Goal: Transaction & Acquisition: Purchase product/service

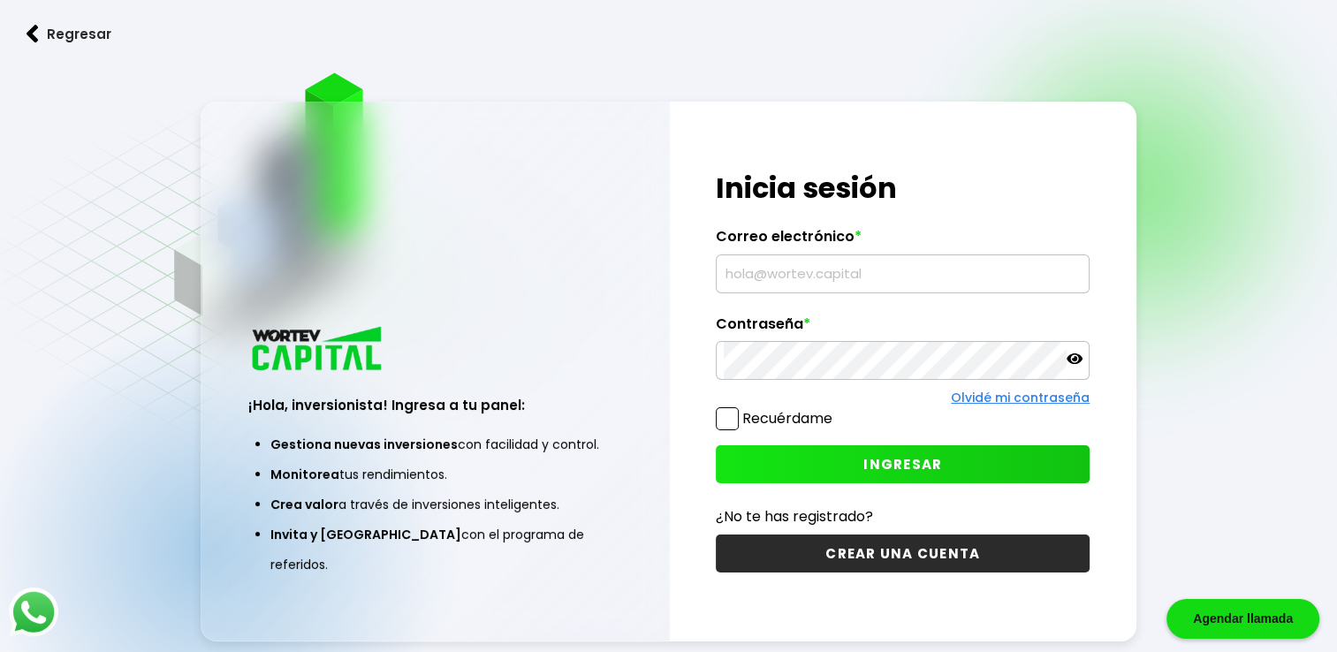
type input "asbelmojica@icloud.com"
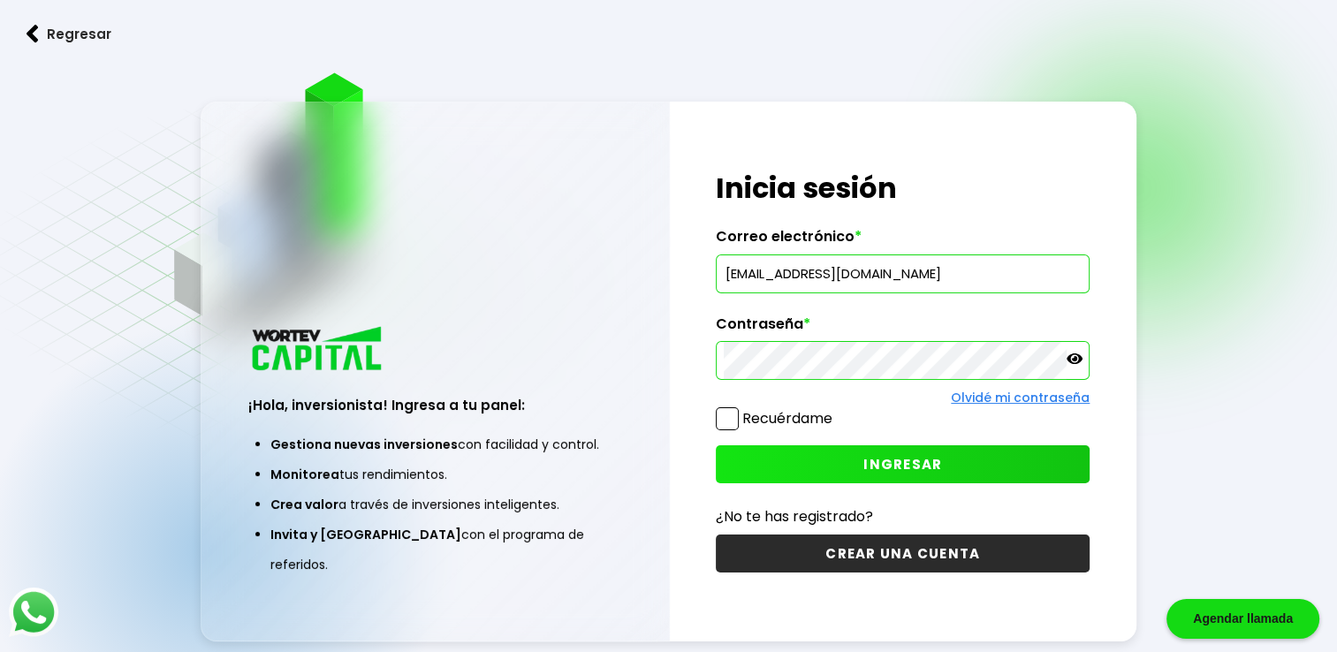
click at [732, 409] on span at bounding box center [727, 418] width 23 height 23
click at [836, 410] on input "Recuérdame" at bounding box center [836, 410] width 0 height 0
click at [732, 409] on span at bounding box center [727, 418] width 23 height 23
click at [836, 410] on input "Recuérdame" at bounding box center [836, 410] width 0 height 0
click at [788, 467] on button "INGRESAR" at bounding box center [903, 464] width 374 height 38
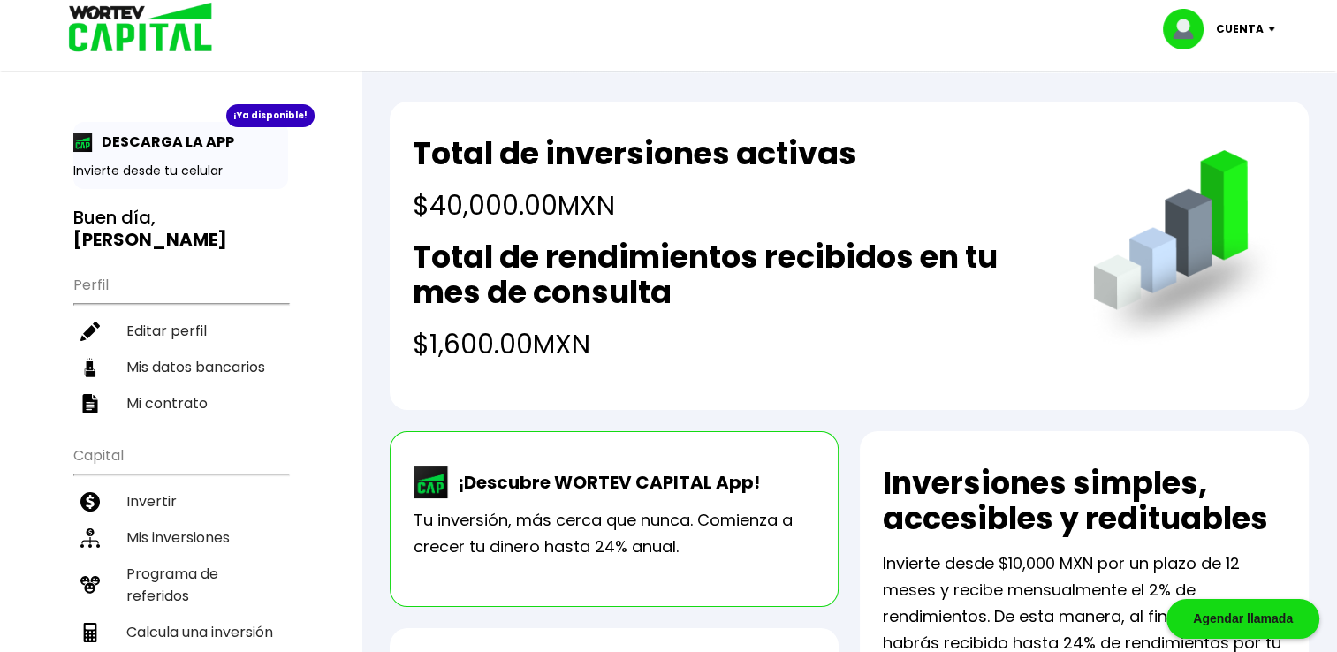
scroll to position [7, 0]
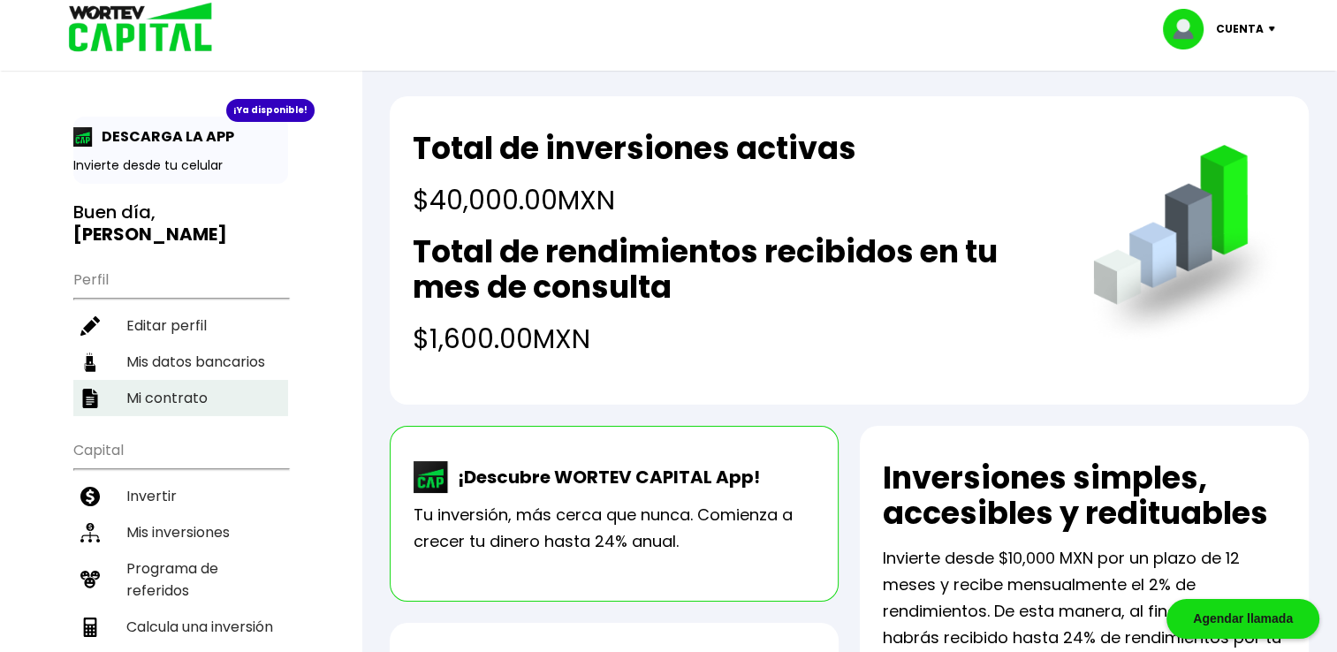
click at [163, 380] on li "Mi contrato" at bounding box center [180, 398] width 215 height 36
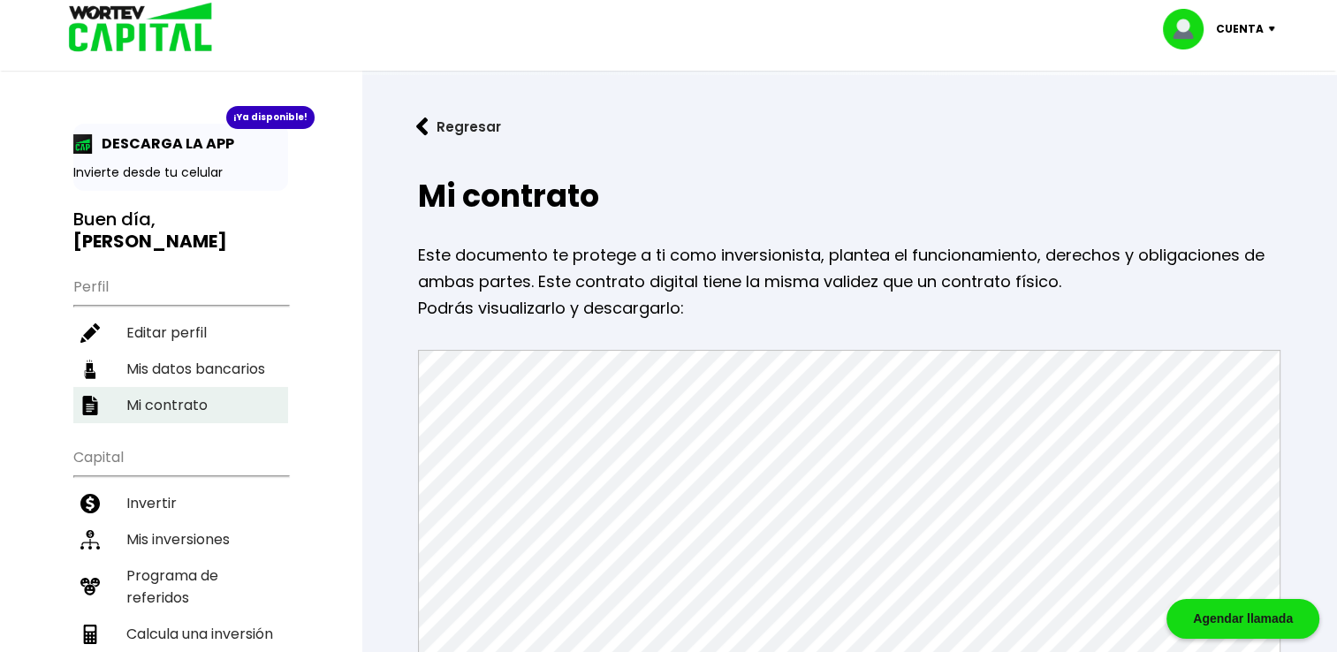
click at [144, 387] on li "Mi contrato" at bounding box center [180, 405] width 215 height 36
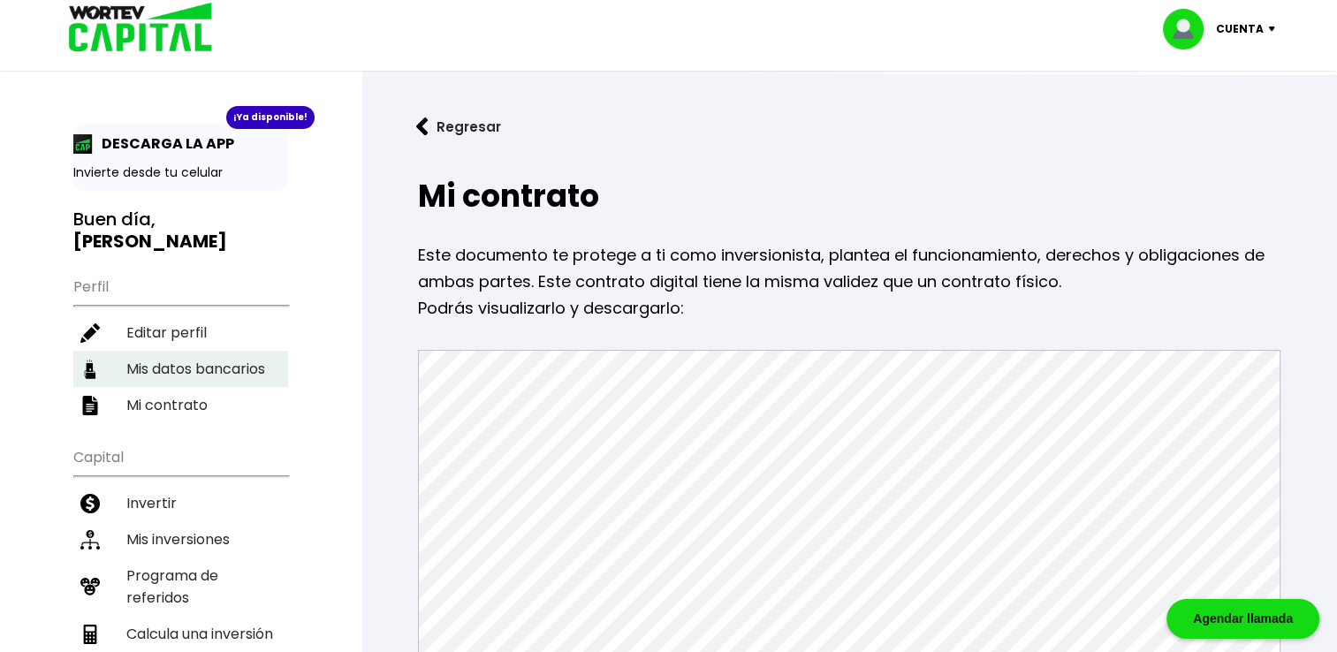
click at [159, 351] on li "Mis datos bancarios" at bounding box center [180, 369] width 215 height 36
select select "Nu Bank"
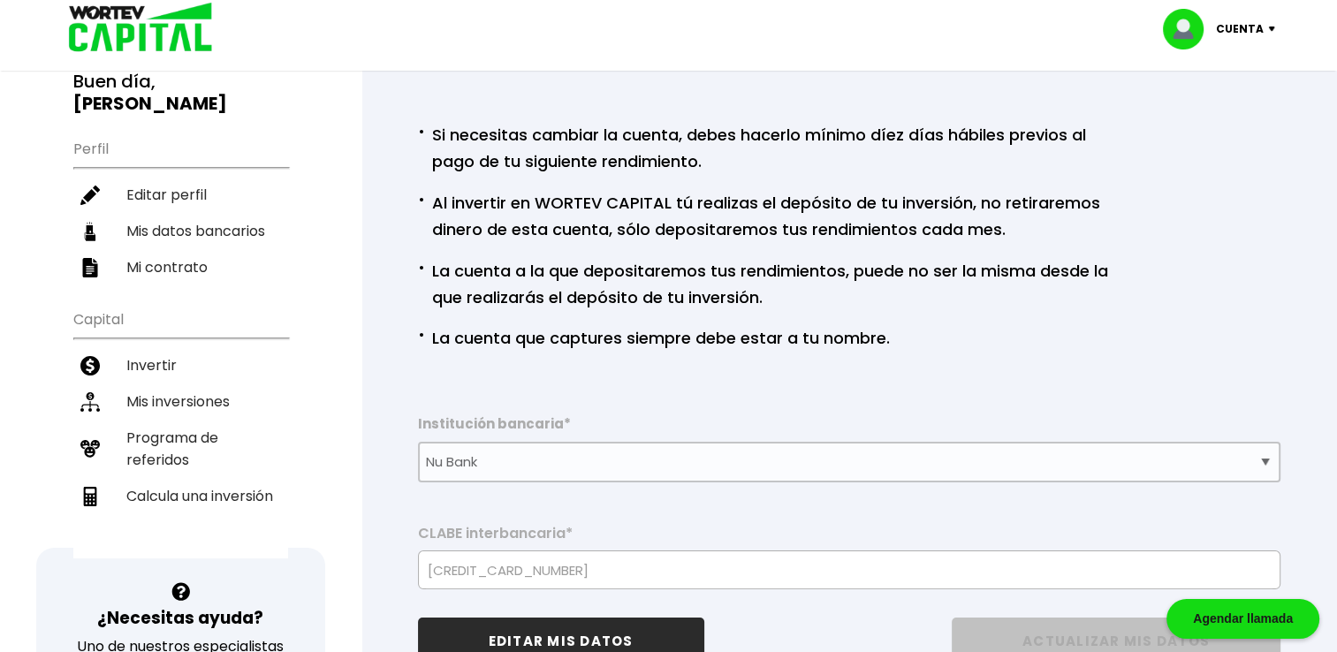
scroll to position [127, 0]
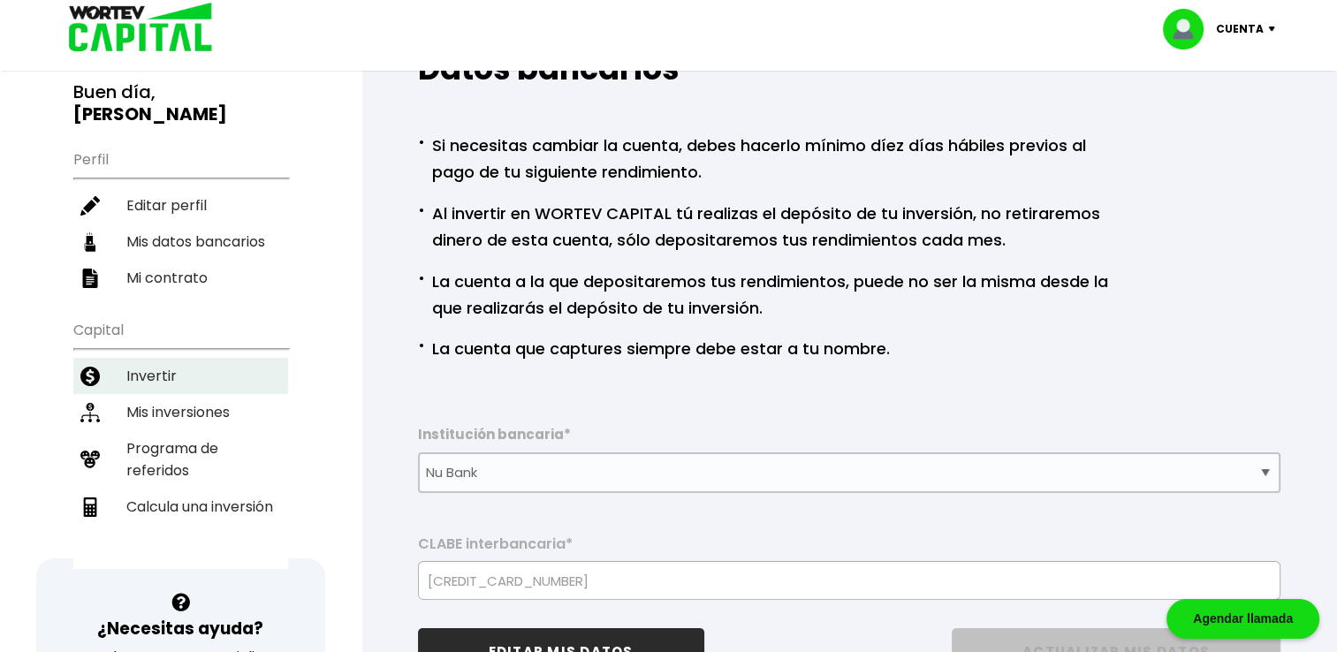
click at [143, 358] on li "Invertir" at bounding box center [180, 376] width 215 height 36
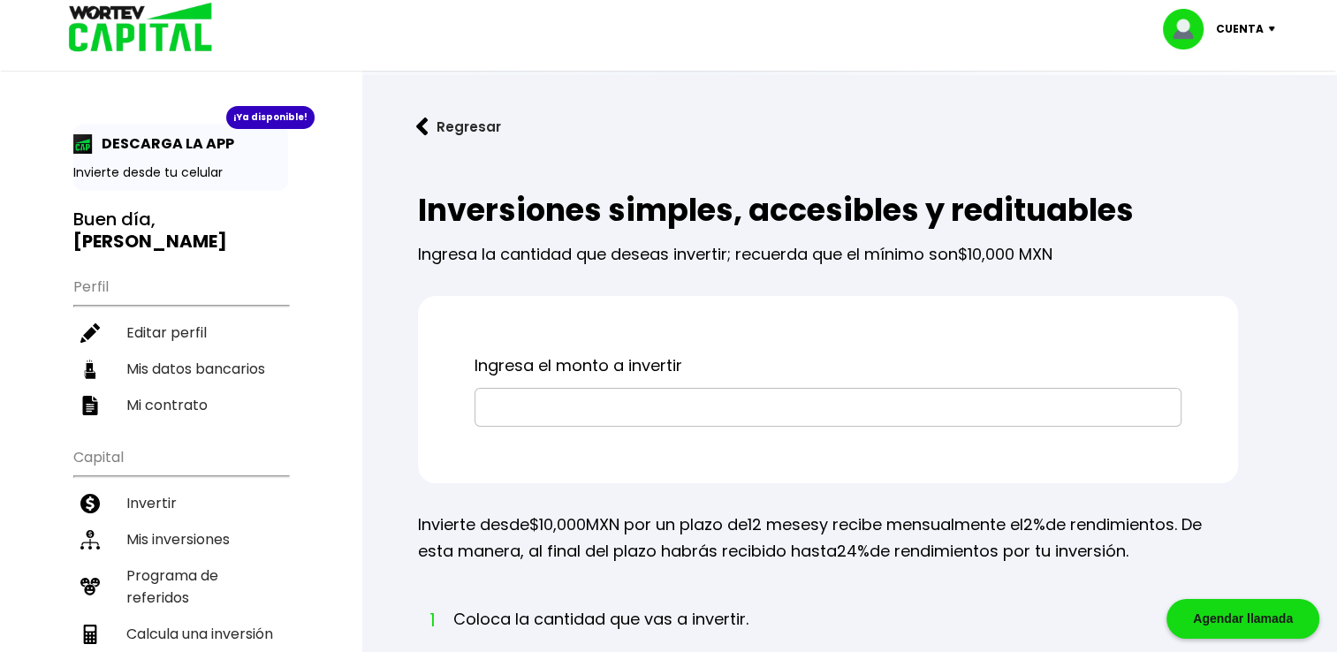
click at [541, 398] on input "text" at bounding box center [827, 407] width 691 height 37
type input "$10,000"
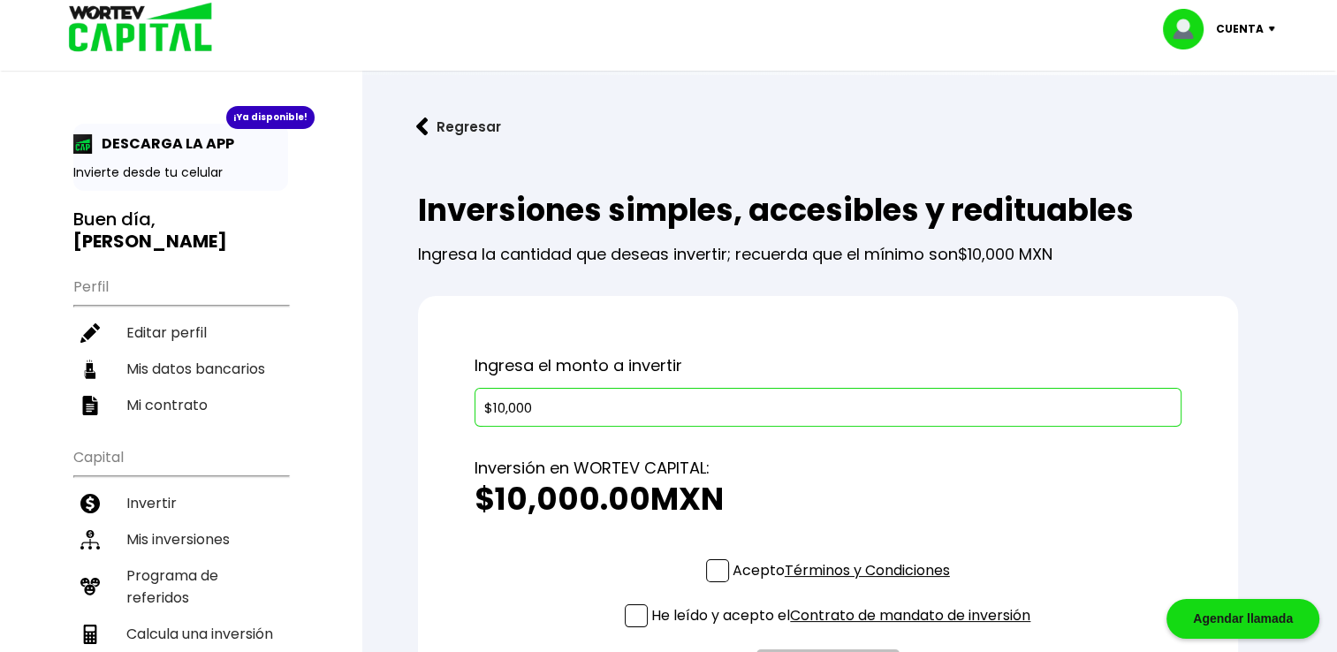
click at [725, 566] on label "Acepto Términos y Condiciones" at bounding box center [828, 570] width 244 height 22
click at [845, 584] on input "Acepto Términos y Condiciones" at bounding box center [845, 584] width 0 height 0
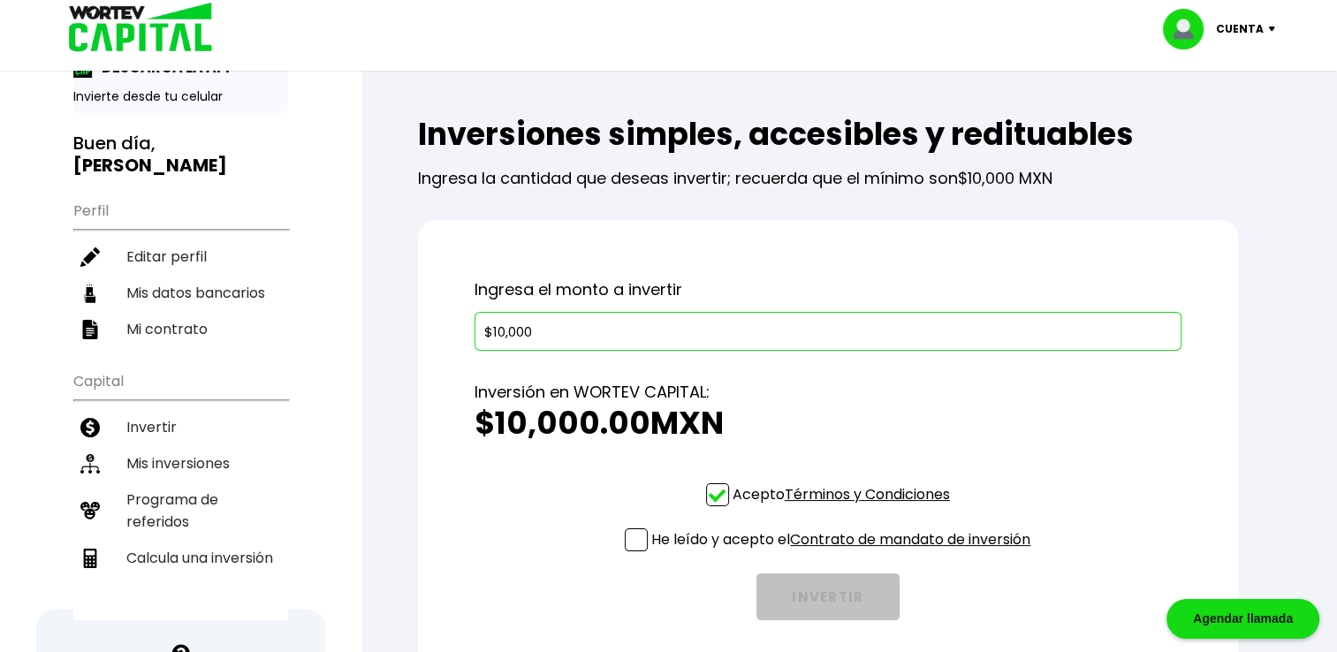
scroll to position [155, 0]
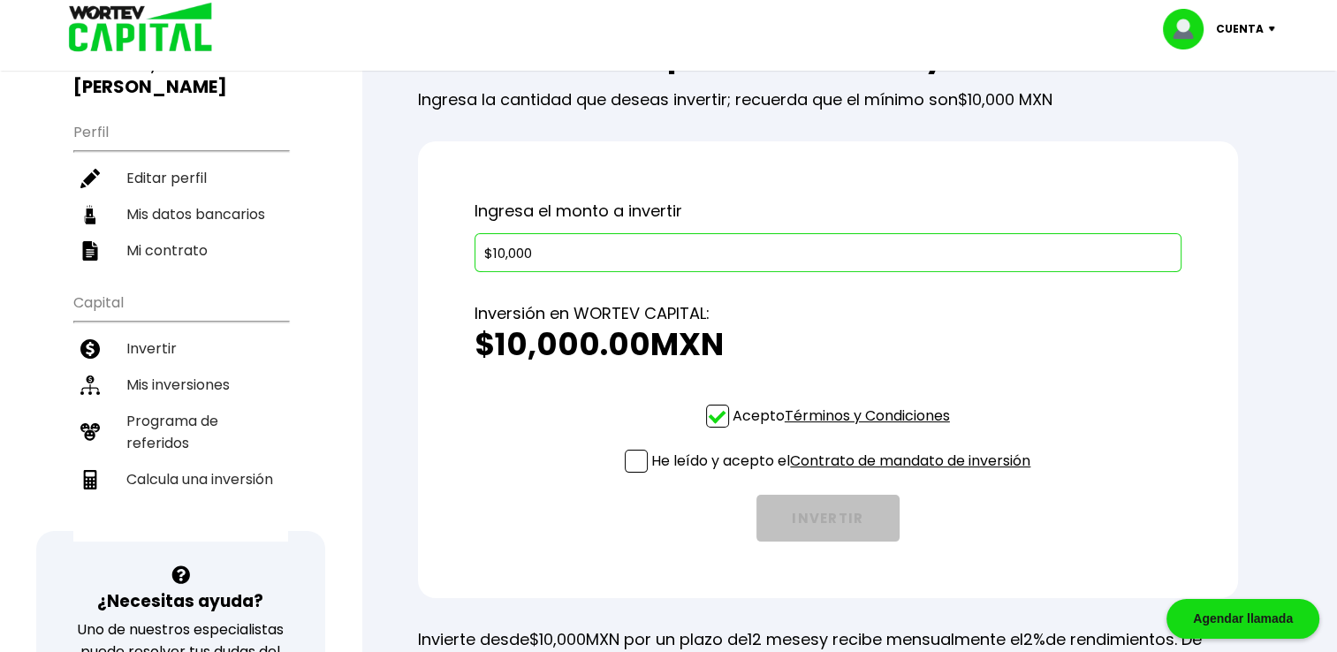
click at [629, 467] on span at bounding box center [636, 461] width 23 height 23
click at [845, 474] on input "He leído y acepto el Contrato de mandato de inversión" at bounding box center [845, 474] width 0 height 0
click at [869, 460] on link "Contrato de mandato de inversión" at bounding box center [910, 461] width 240 height 20
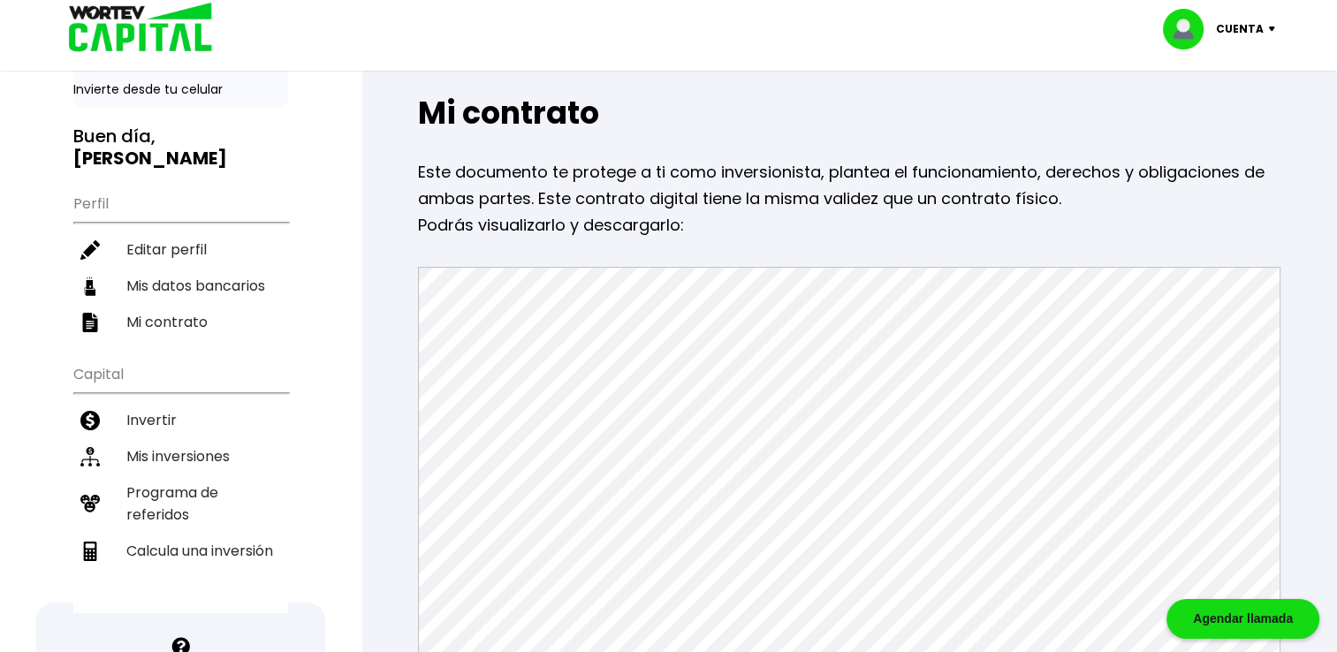
scroll to position [84, 0]
click at [146, 401] on li "Invertir" at bounding box center [180, 419] width 215 height 36
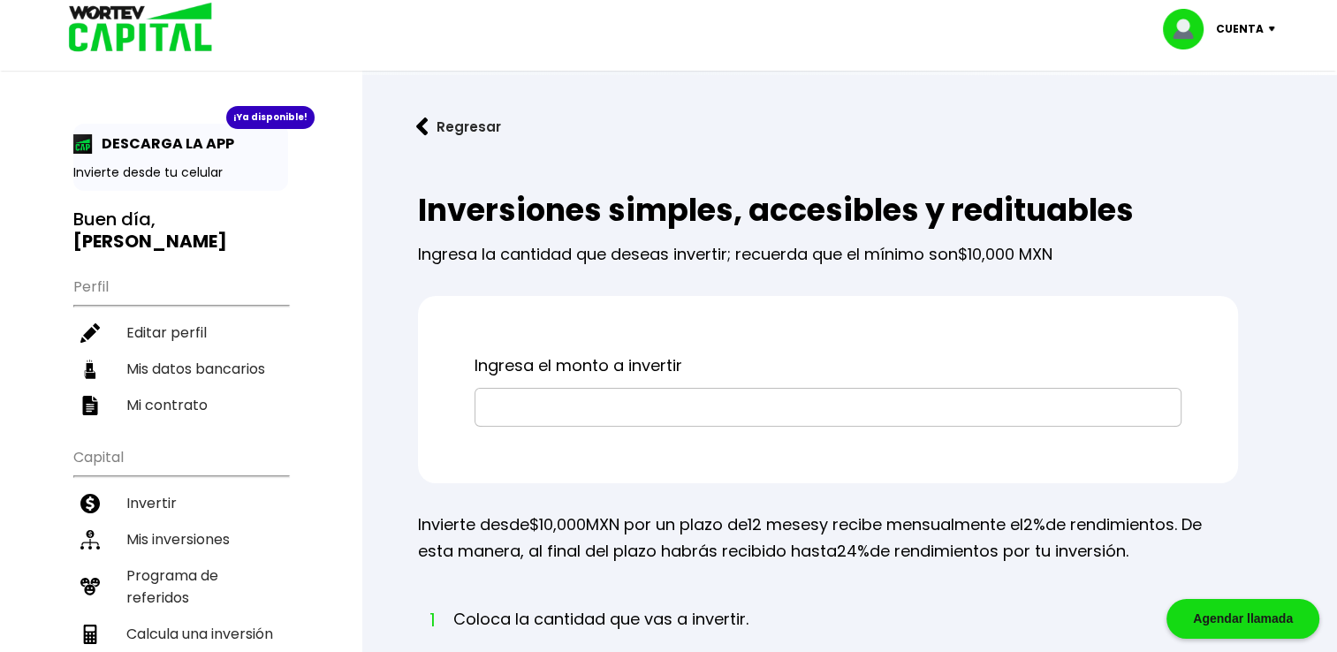
click at [517, 410] on input "text" at bounding box center [827, 407] width 691 height 37
type input "$10,000"
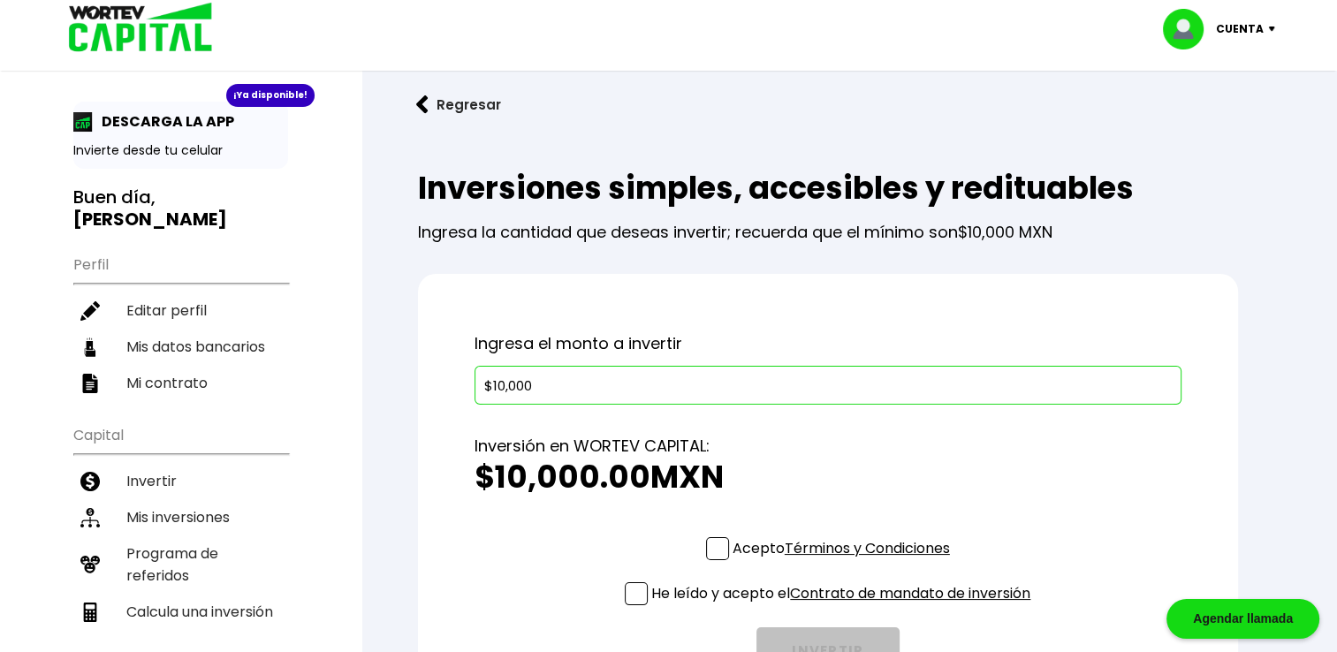
scroll to position [134, 0]
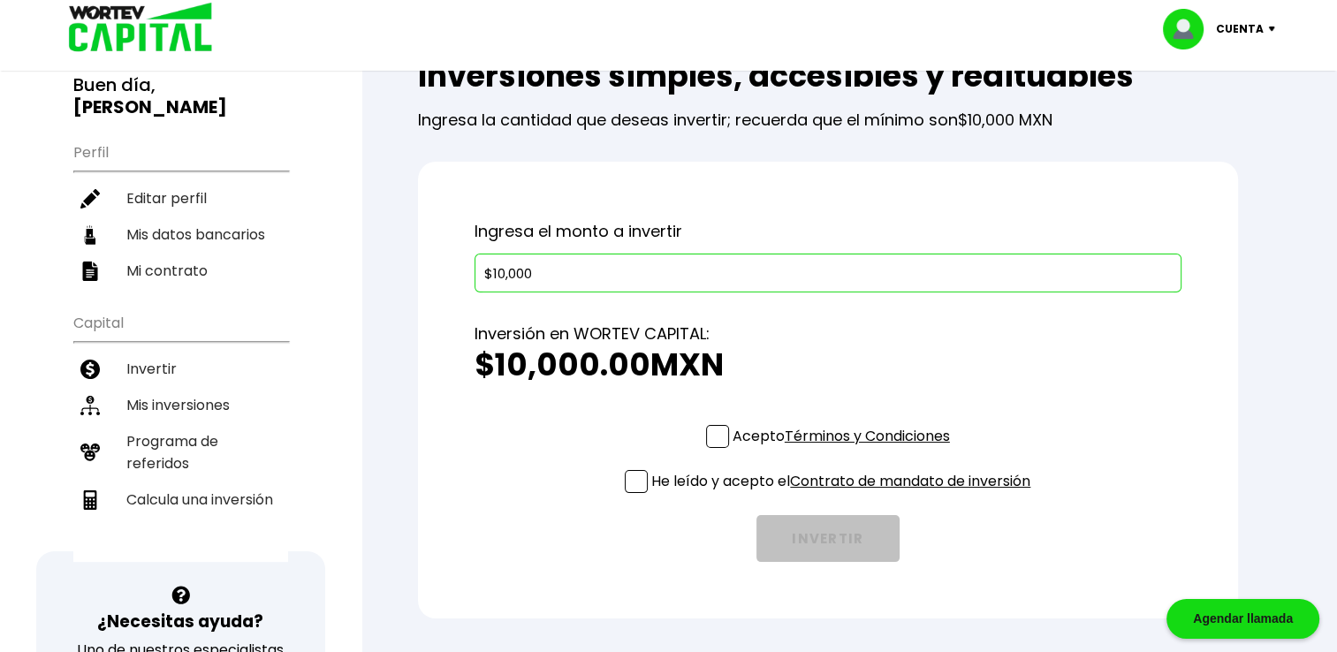
click at [733, 438] on p "Acepto Términos y Condiciones" at bounding box center [841, 436] width 217 height 22
click at [845, 450] on input "Acepto Términos y Condiciones" at bounding box center [845, 450] width 0 height 0
click at [635, 491] on span at bounding box center [636, 481] width 23 height 23
click at [845, 495] on input "He leído y acepto el Contrato de mandato de inversión" at bounding box center [845, 495] width 0 height 0
click at [814, 557] on button "INVERTIR" at bounding box center [827, 538] width 143 height 47
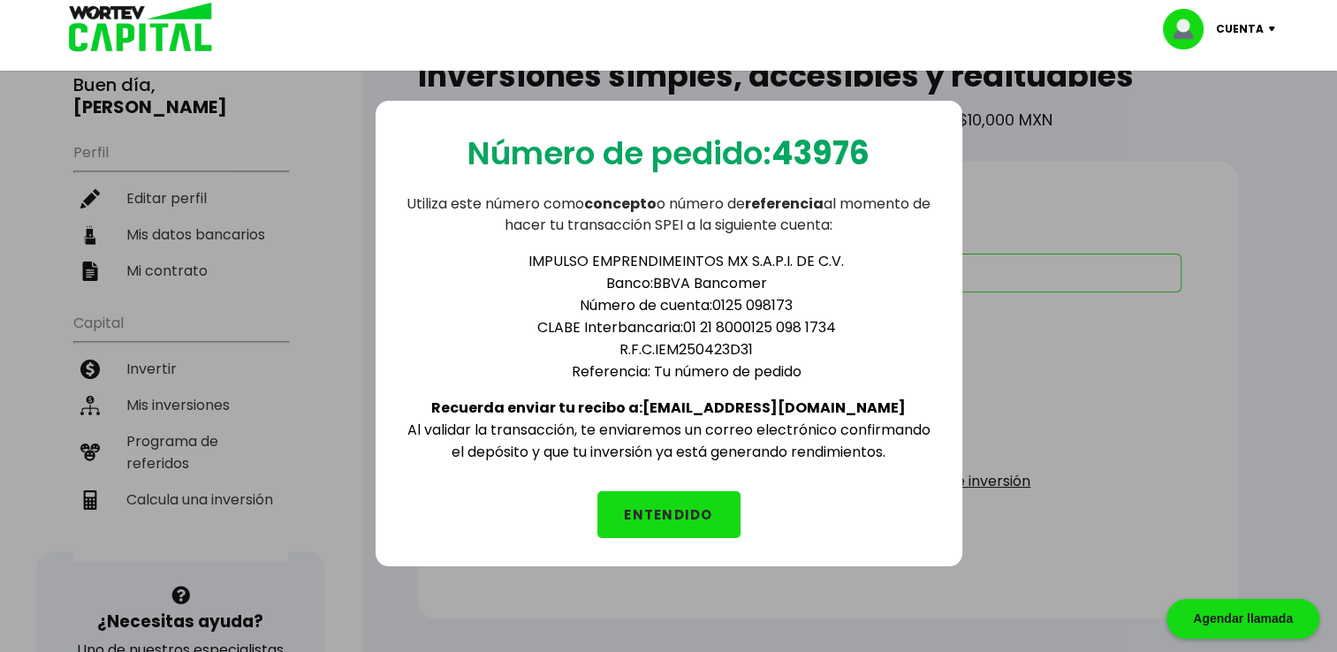
click at [689, 513] on button "ENTENDIDO" at bounding box center [668, 514] width 143 height 47
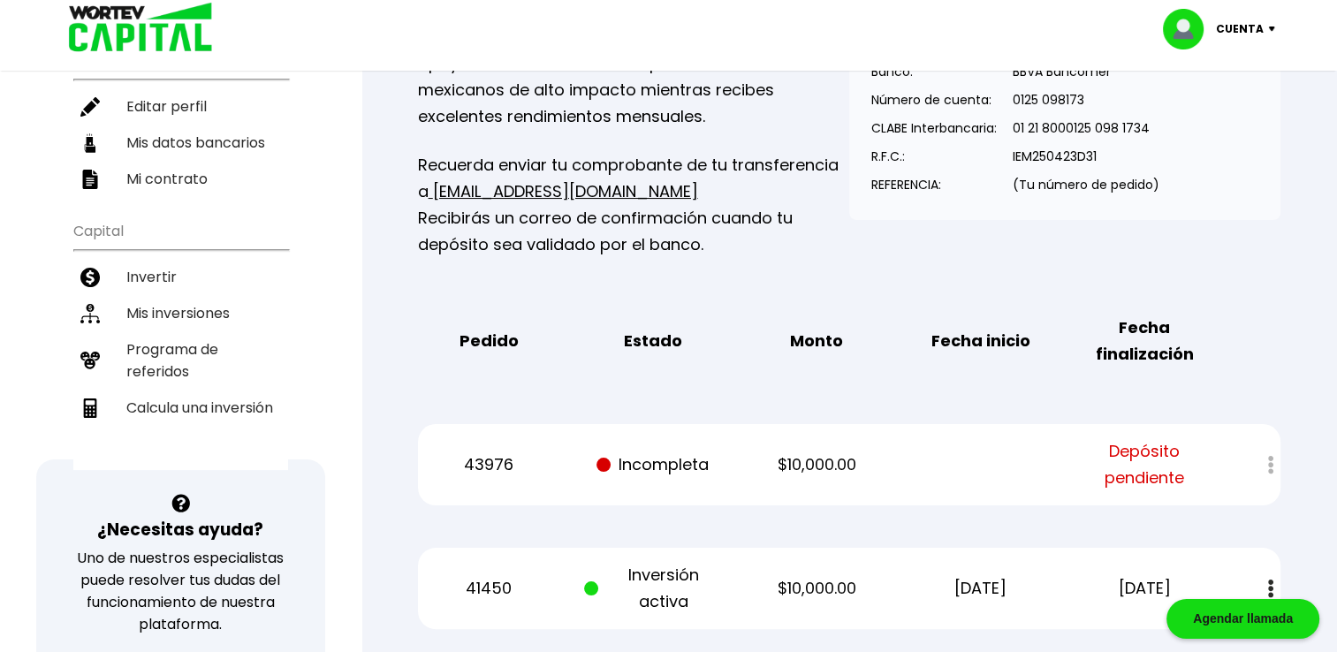
scroll to position [223, 0]
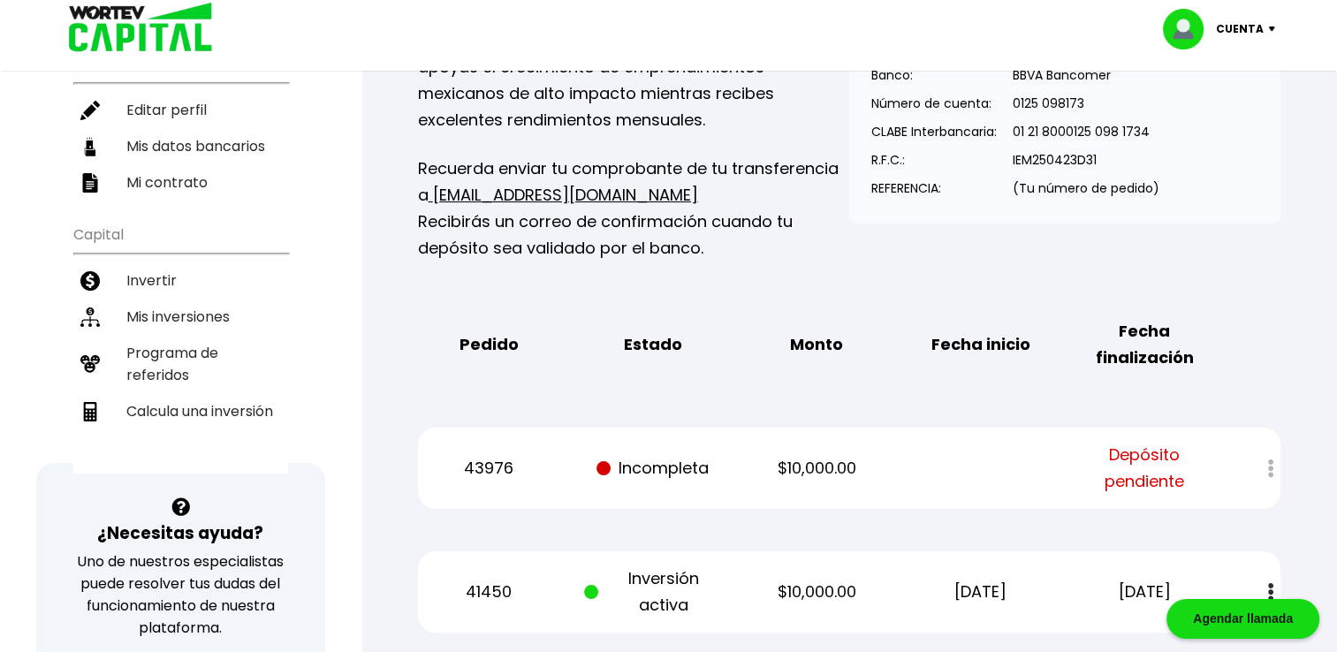
click at [1253, 452] on div at bounding box center [1258, 469] width 43 height 38
click at [1264, 468] on div at bounding box center [1258, 469] width 43 height 38
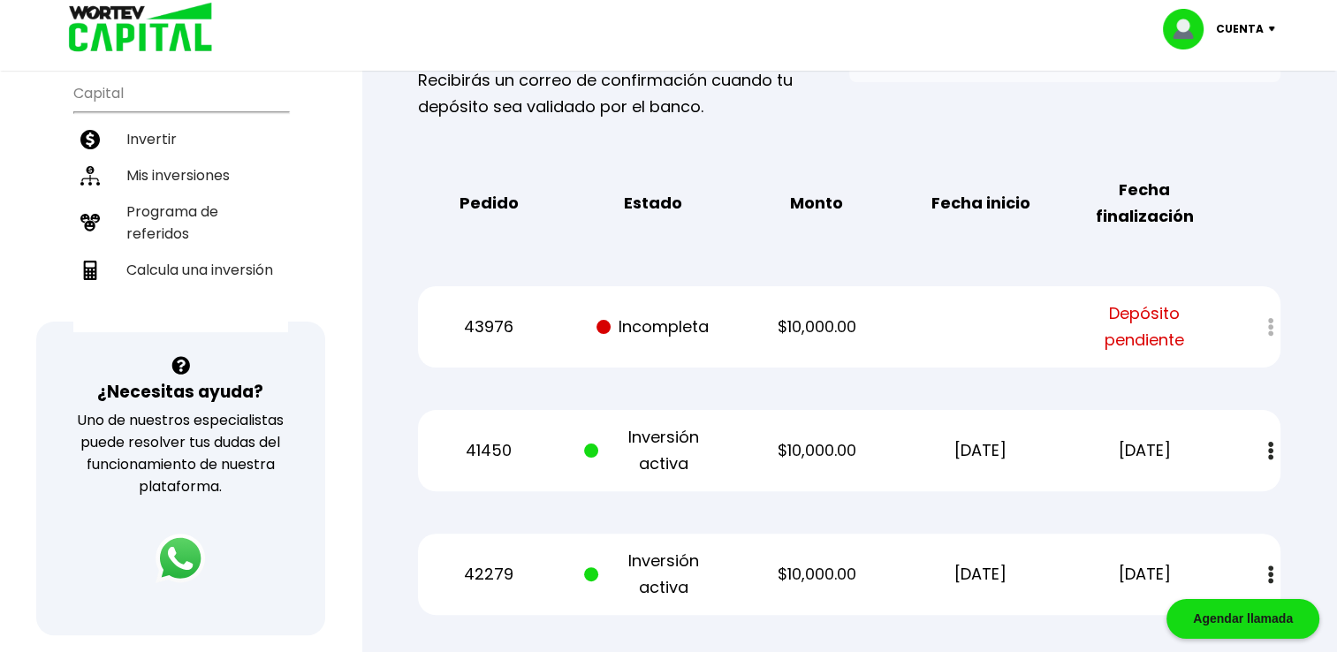
scroll to position [0, 0]
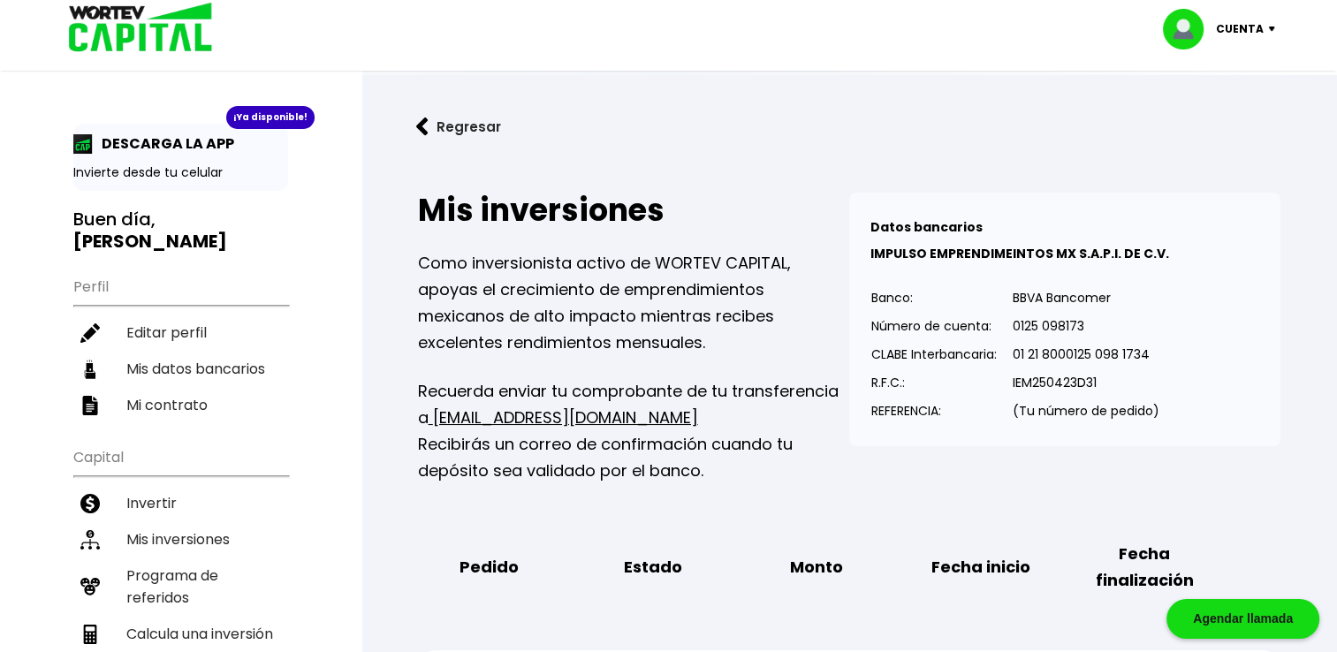
click at [1205, 144] on link "Regresar" at bounding box center [849, 126] width 919 height 47
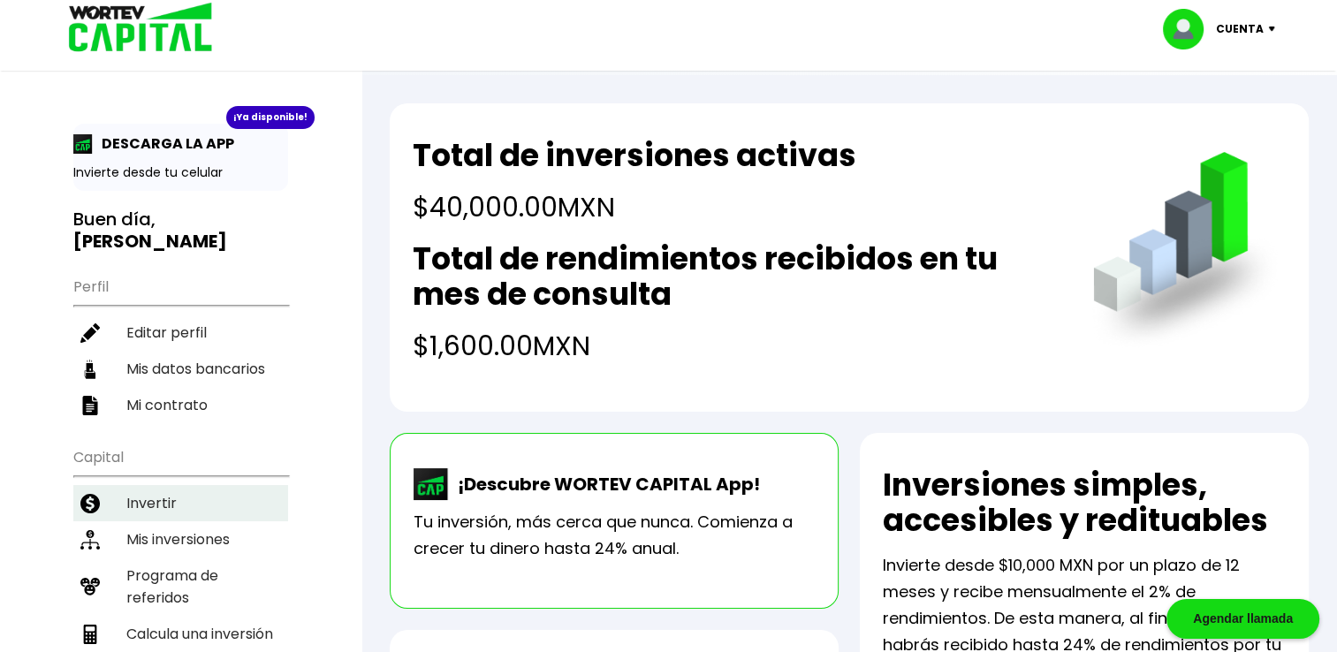
click at [148, 486] on li "Invertir" at bounding box center [180, 503] width 215 height 36
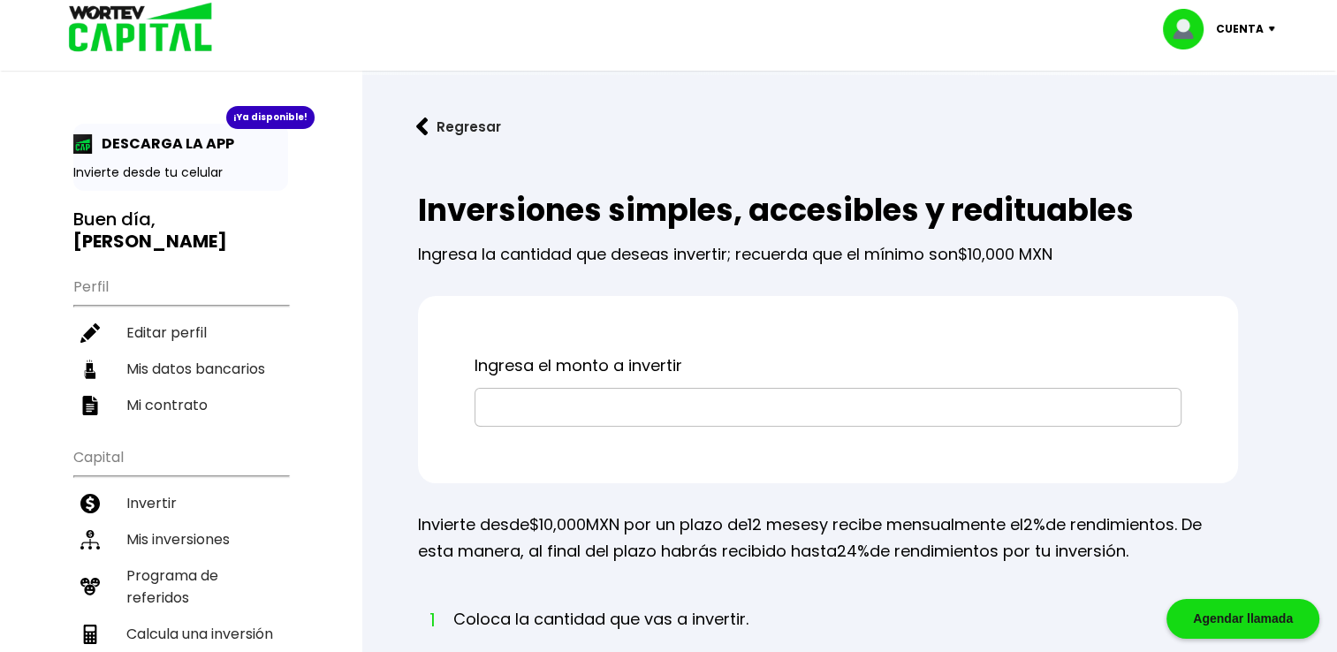
click at [658, 410] on input "text" at bounding box center [827, 407] width 691 height 37
type input "$10,000"
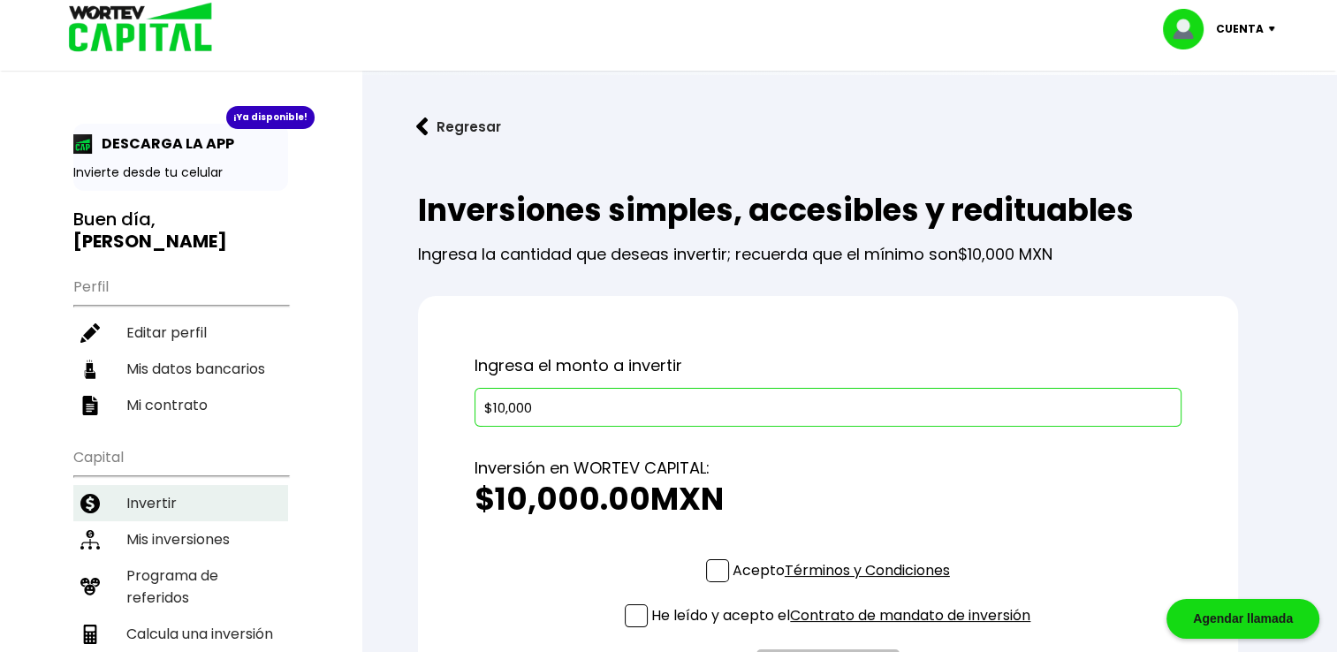
click at [144, 485] on li "Invertir" at bounding box center [180, 503] width 215 height 36
click at [137, 37] on img at bounding box center [134, 28] width 169 height 57
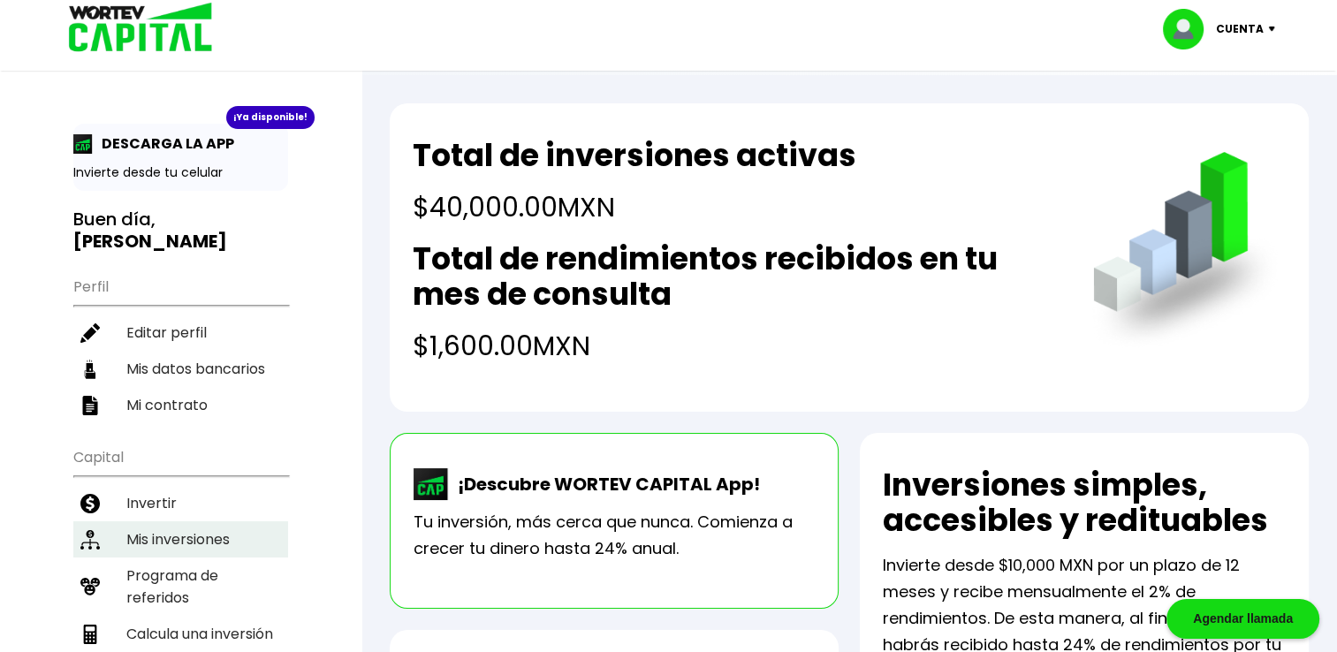
click at [185, 521] on li "Mis inversiones" at bounding box center [180, 539] width 215 height 36
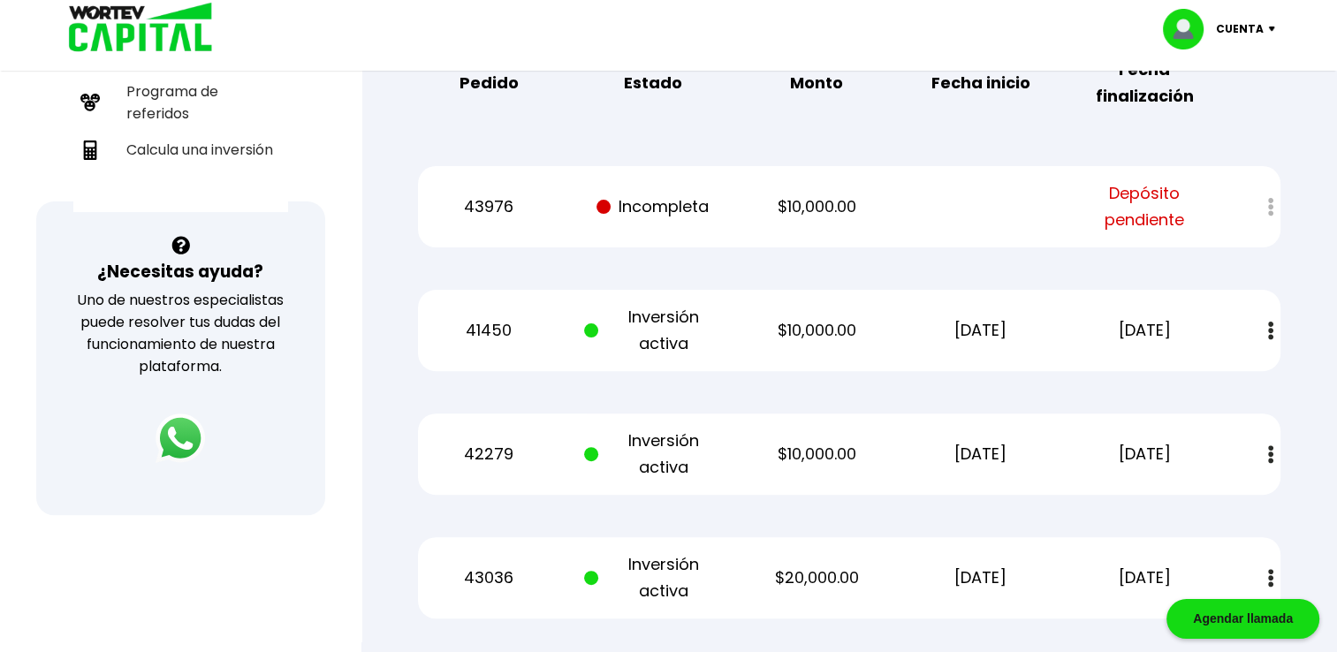
scroll to position [486, 0]
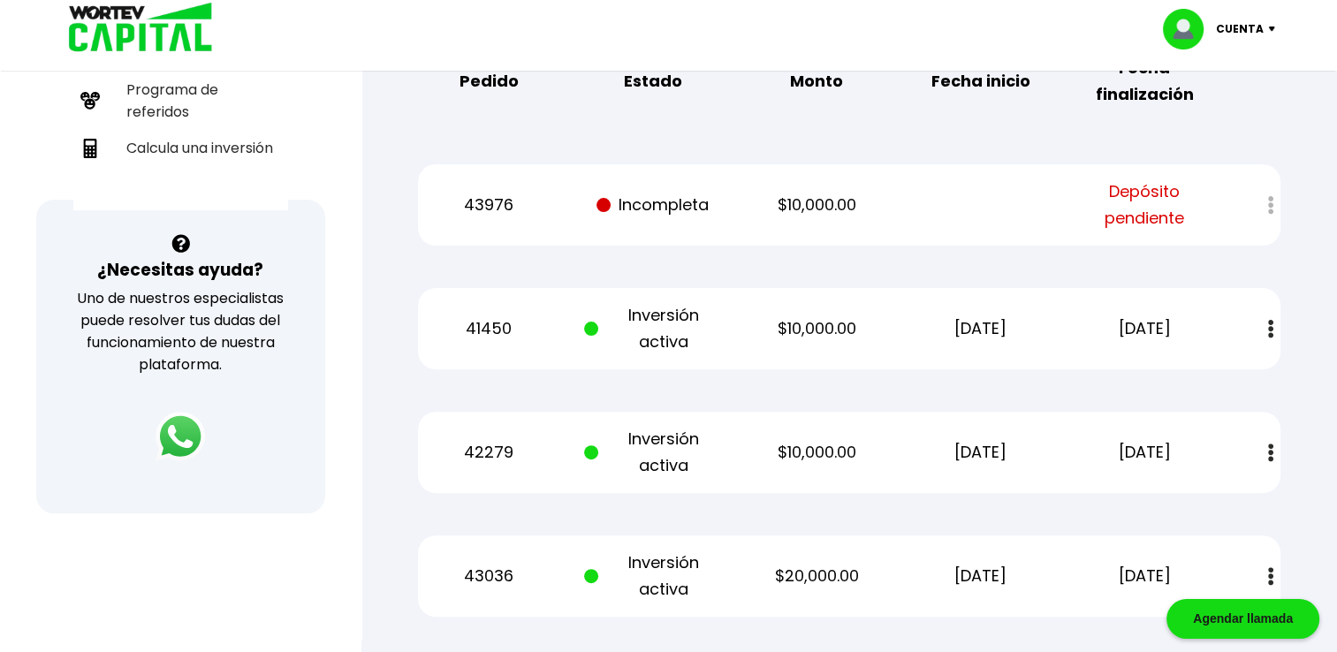
click at [118, 607] on div "¡Ya disponible! DESCARGA LA APP Invierte desde tu celular Buen día, ASBEL Perfi…" at bounding box center [180, 86] width 361 height 1108
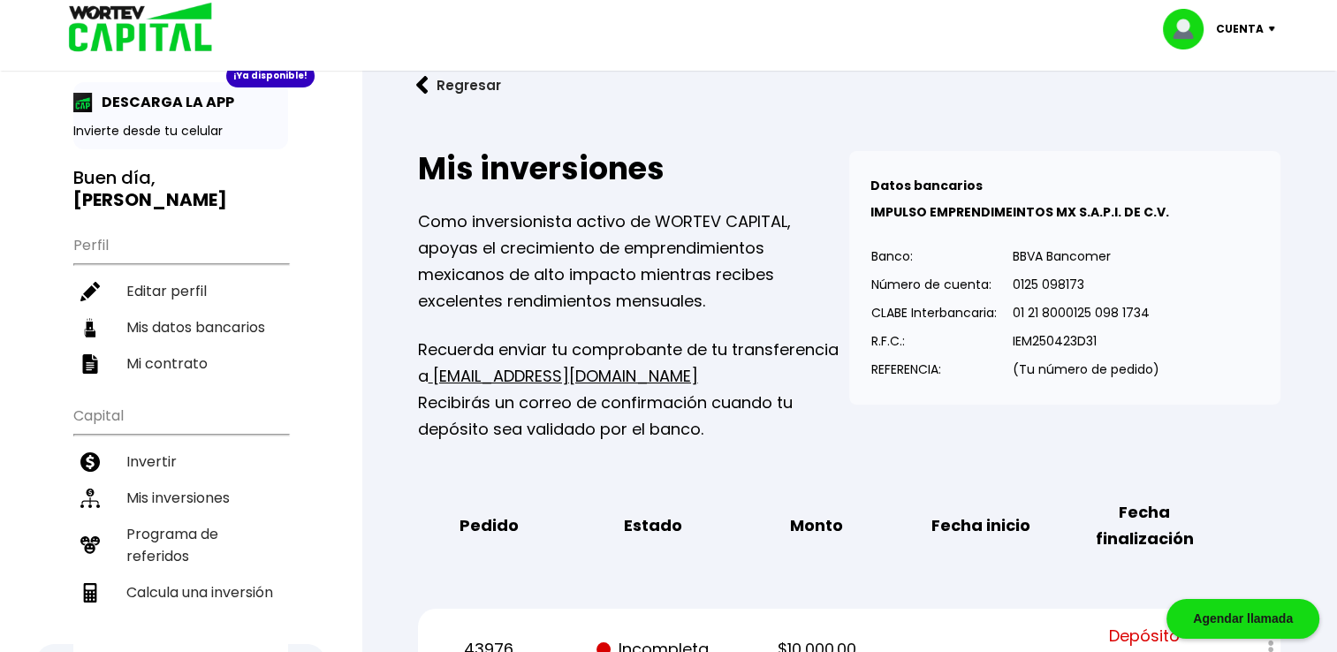
scroll to position [7, 0]
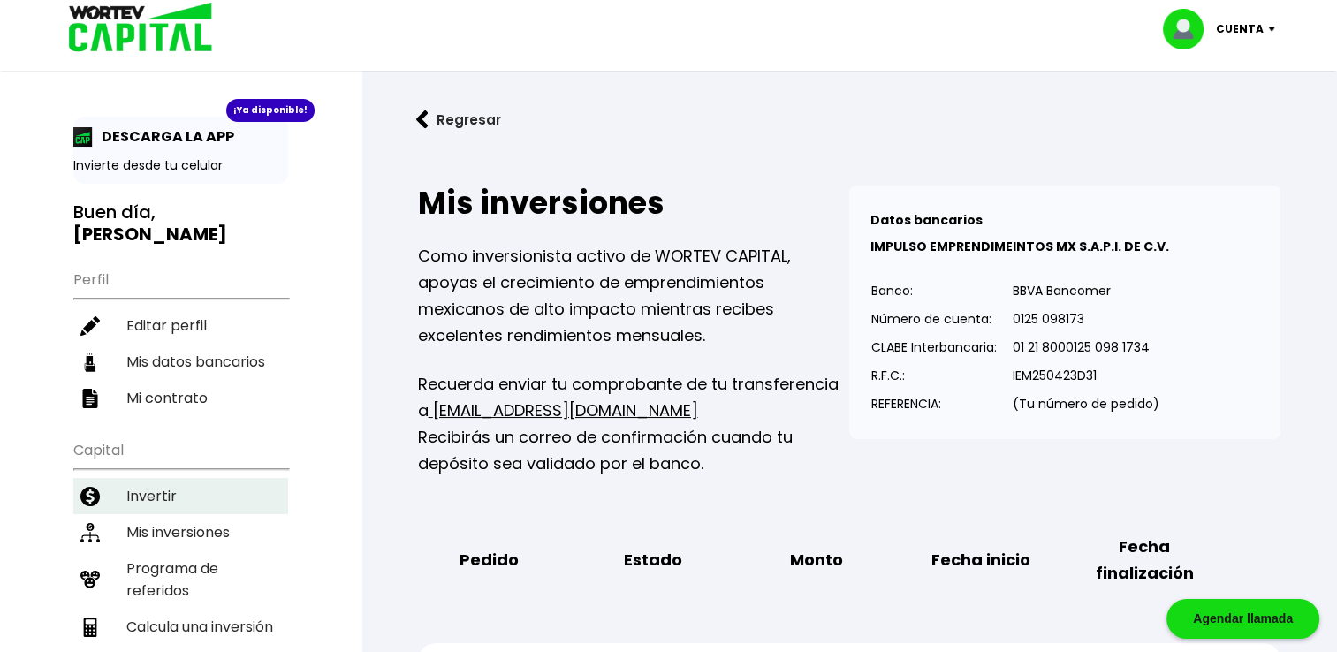
click at [166, 478] on li "Invertir" at bounding box center [180, 496] width 215 height 36
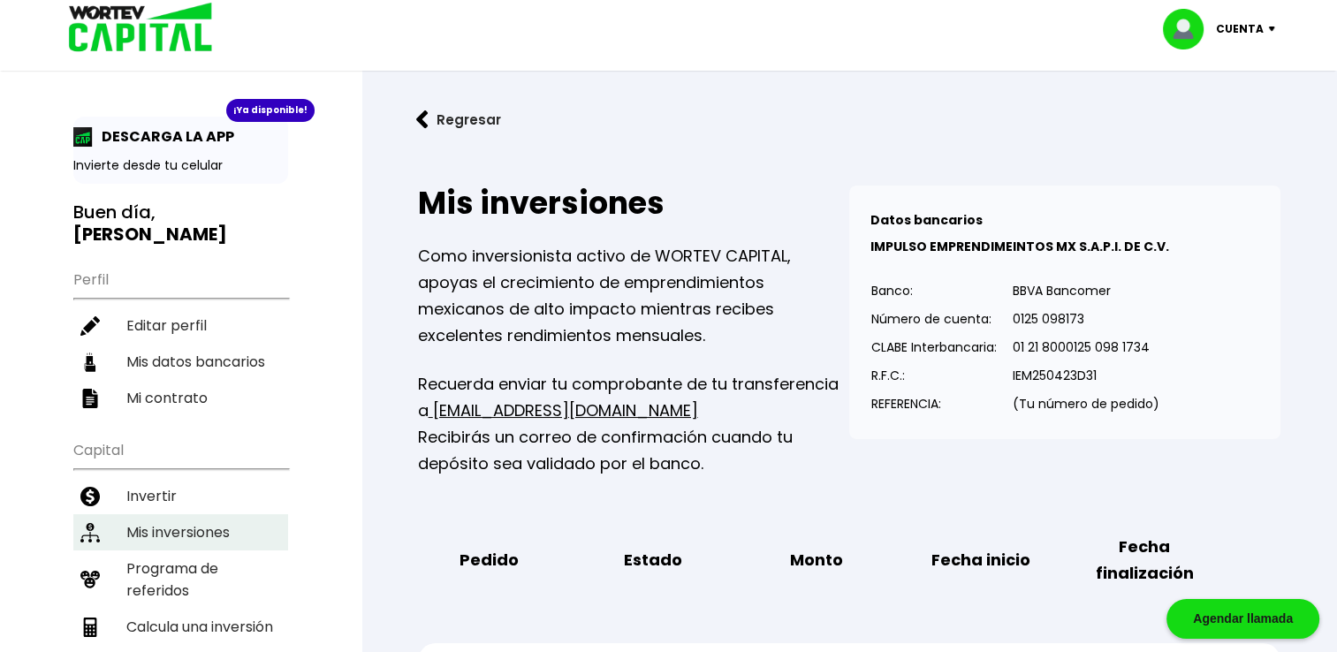
click at [159, 514] on li "Mis inversiones" at bounding box center [180, 532] width 215 height 36
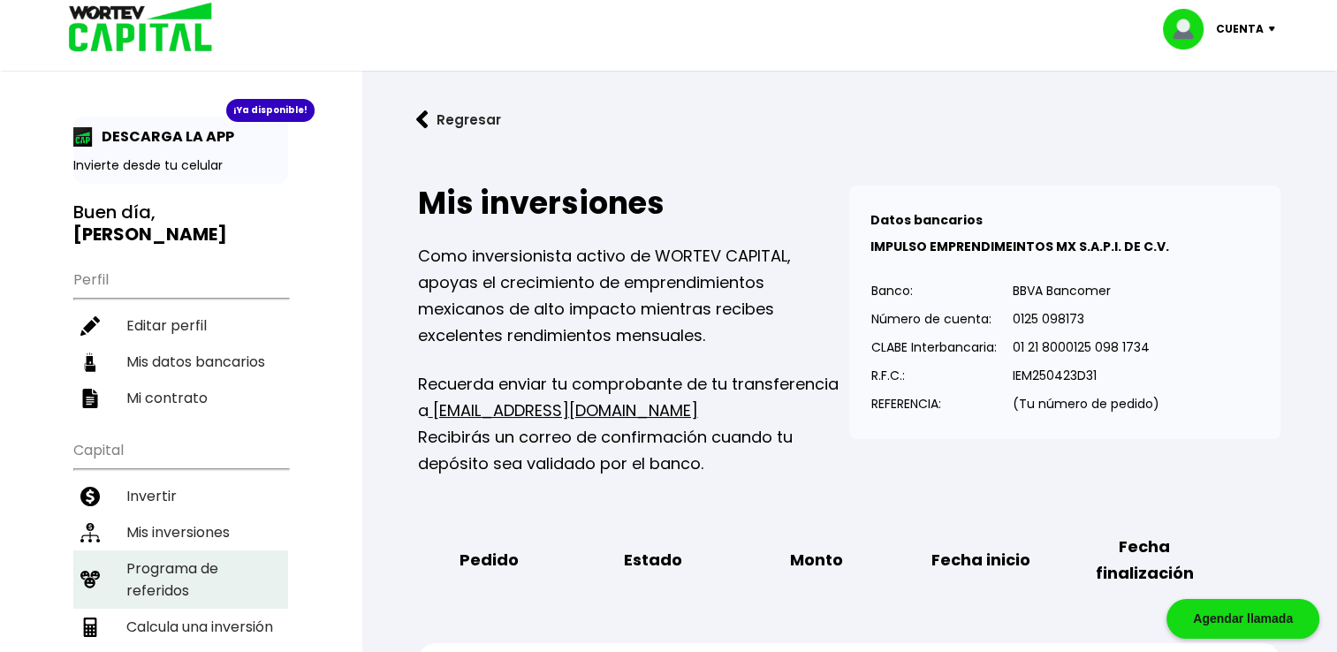
click at [225, 550] on li "Programa de referidos" at bounding box center [180, 579] width 215 height 58
click at [205, 514] on li "Mis inversiones" at bounding box center [180, 532] width 215 height 36
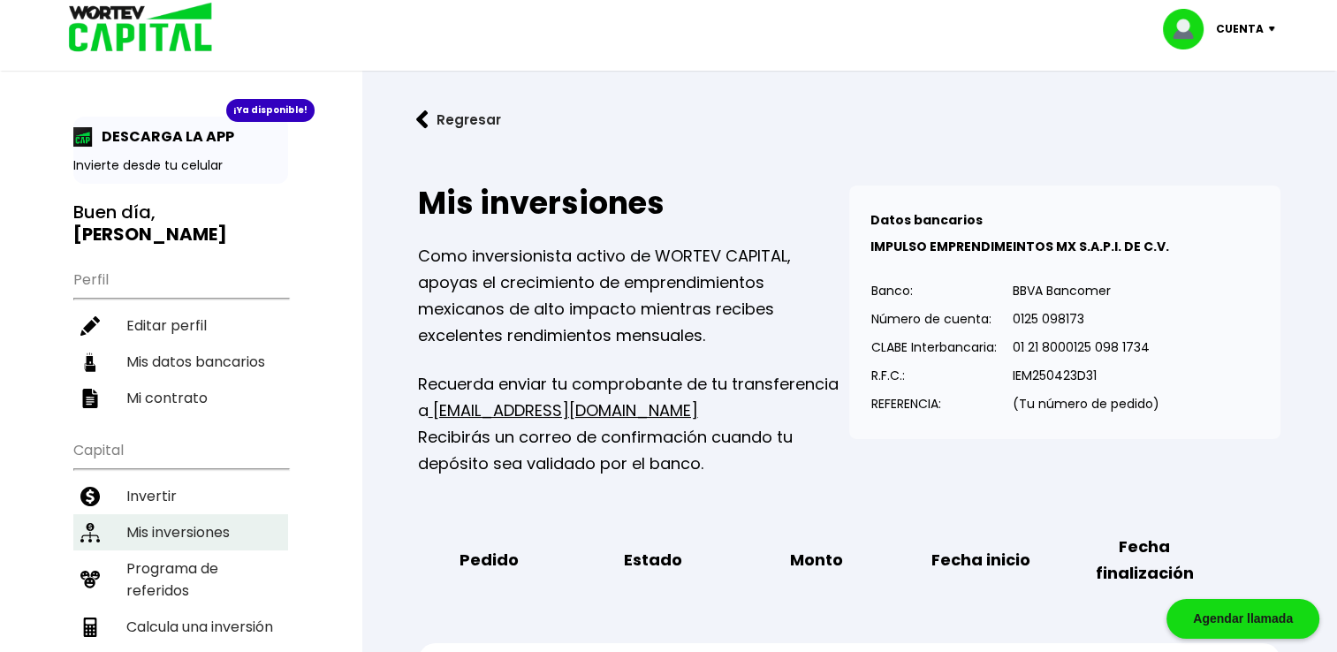
scroll to position [0, 0]
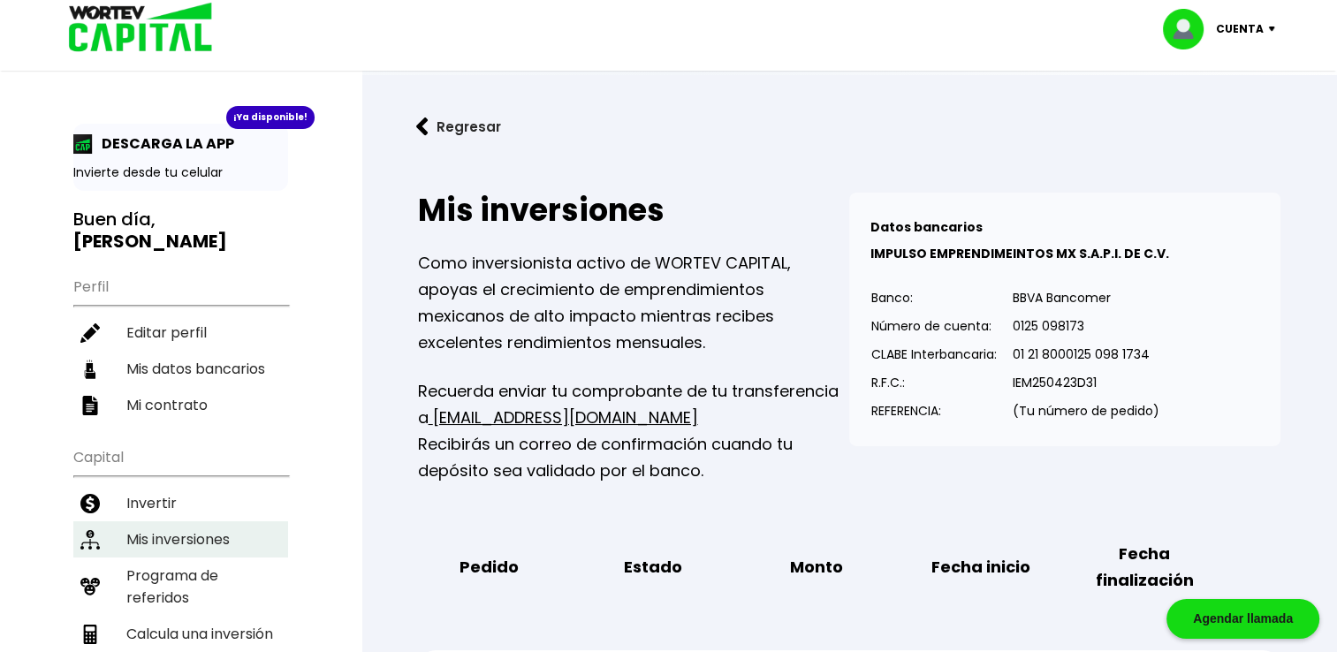
click at [210, 521] on li "Mis inversiones" at bounding box center [180, 539] width 215 height 36
click at [134, 489] on li "Invertir" at bounding box center [180, 503] width 215 height 36
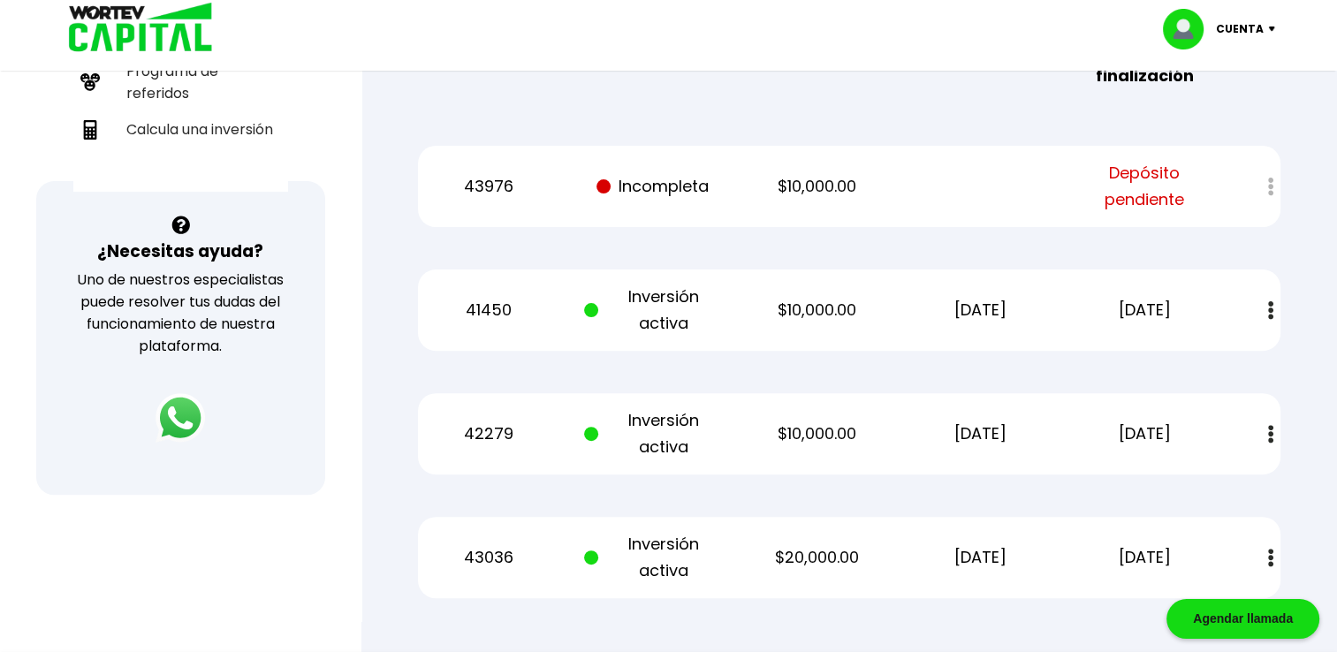
scroll to position [502, 0]
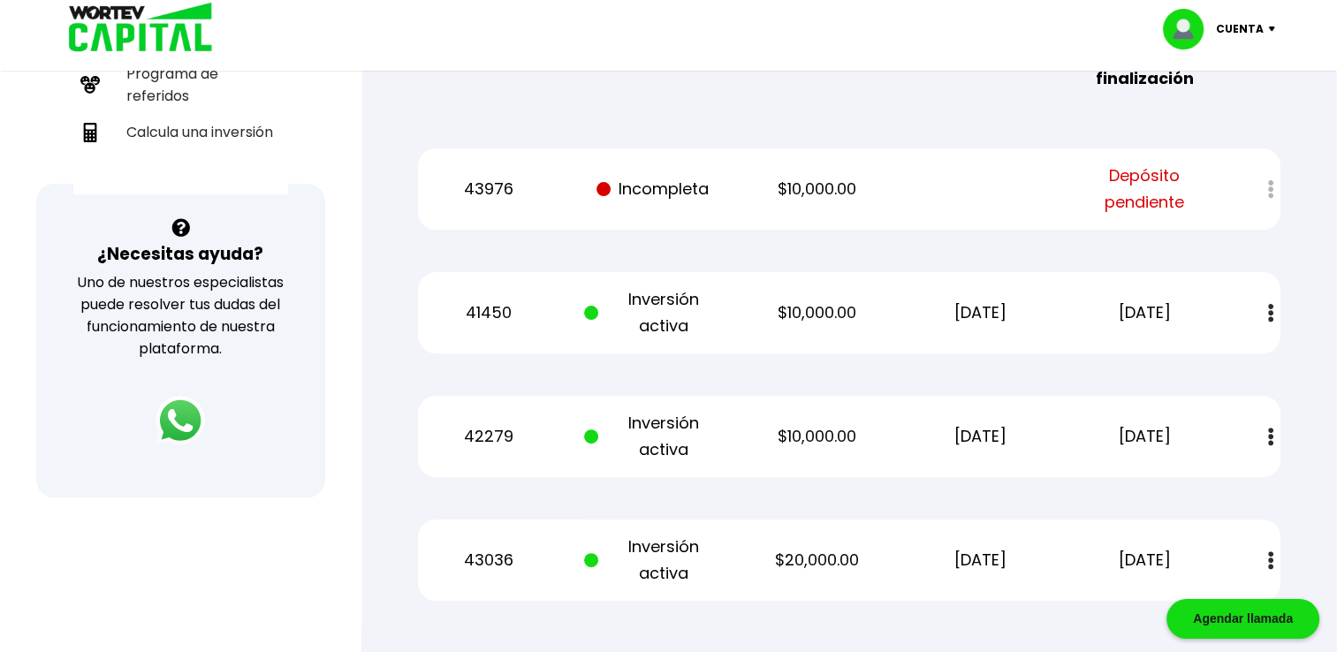
drag, startPoint x: 424, startPoint y: 464, endPoint x: 137, endPoint y: 379, distance: 299.4
click at [1242, 19] on p "Cuenta" at bounding box center [1240, 29] width 48 height 27
click at [1211, 110] on li "Cerrar sesión" at bounding box center [1220, 118] width 141 height 36
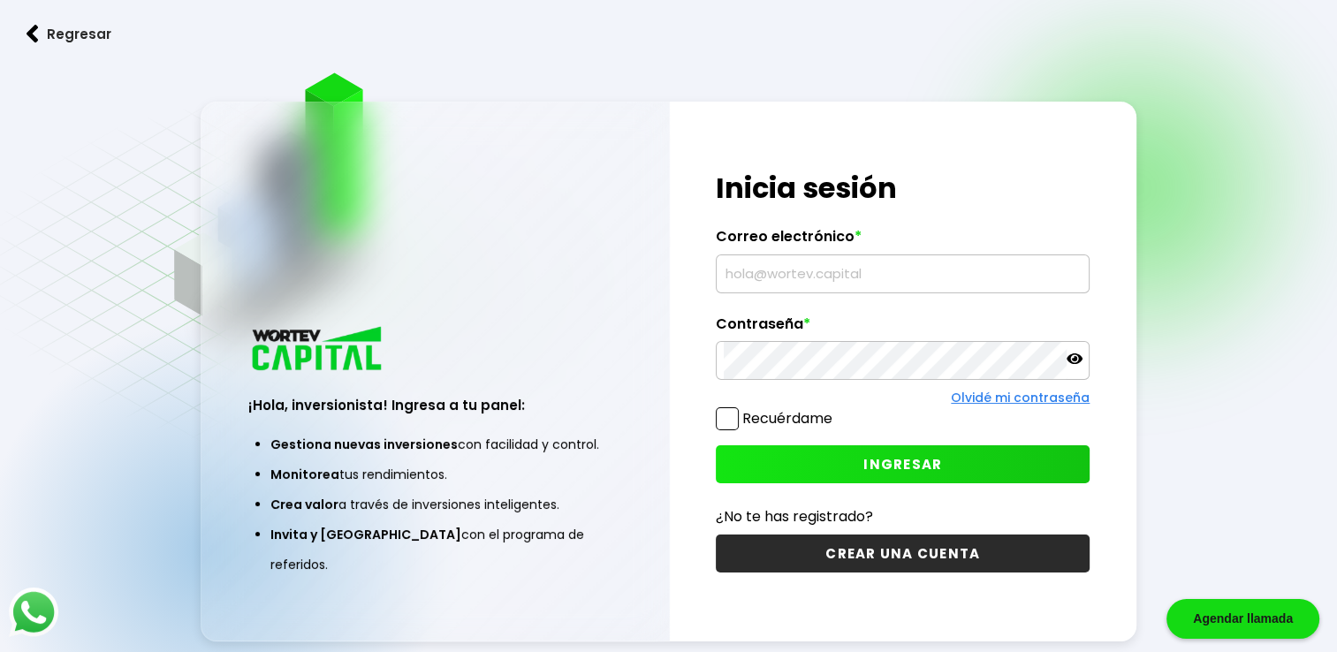
type input "[EMAIL_ADDRESS][DOMAIN_NAME]"
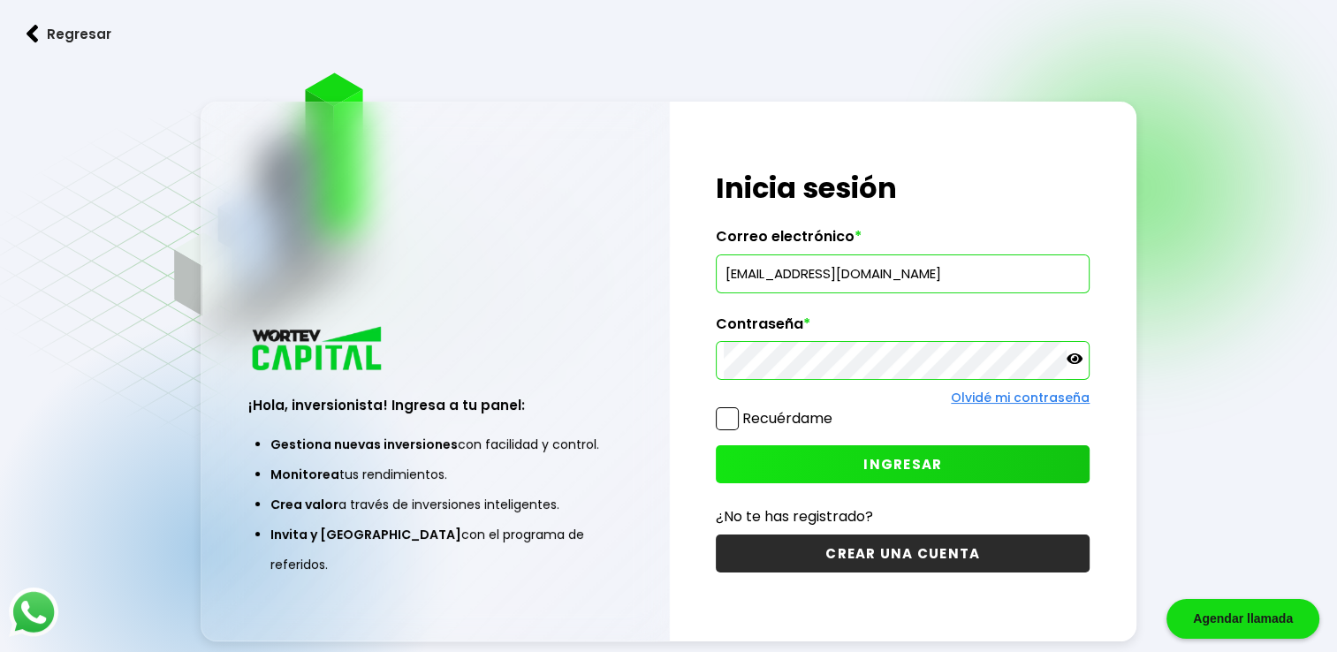
click at [790, 466] on button "INGRESAR" at bounding box center [903, 464] width 374 height 38
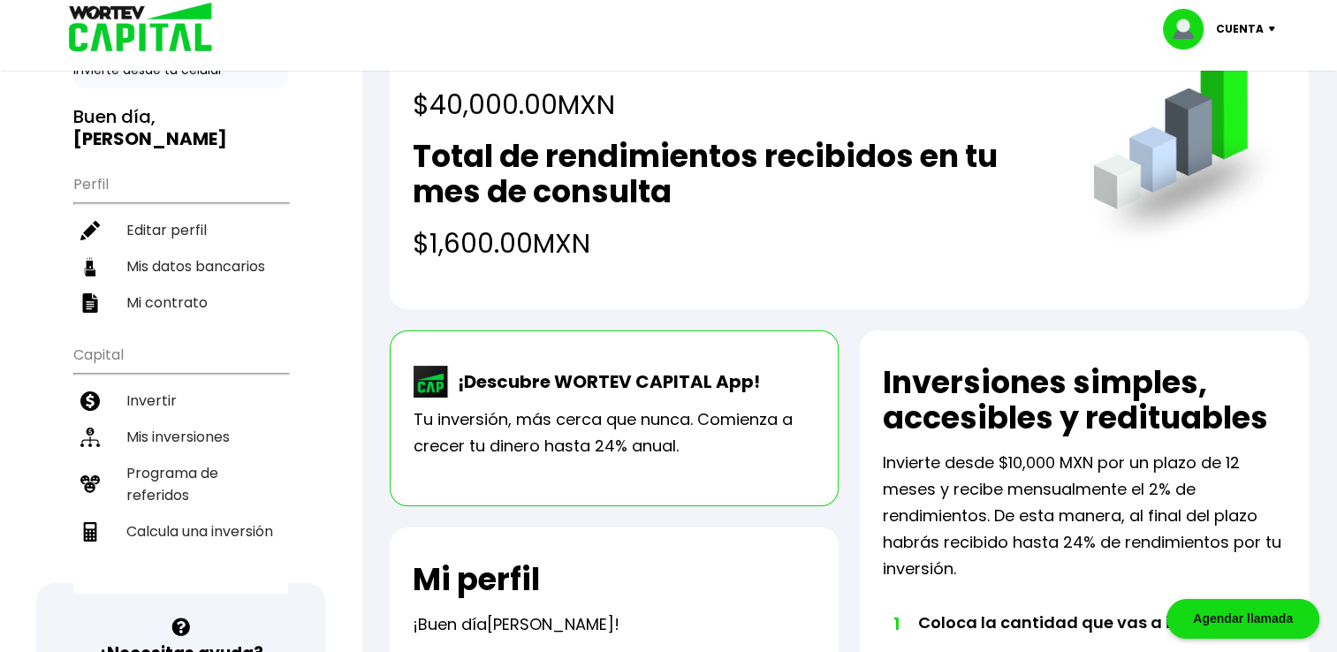
scroll to position [93, 0]
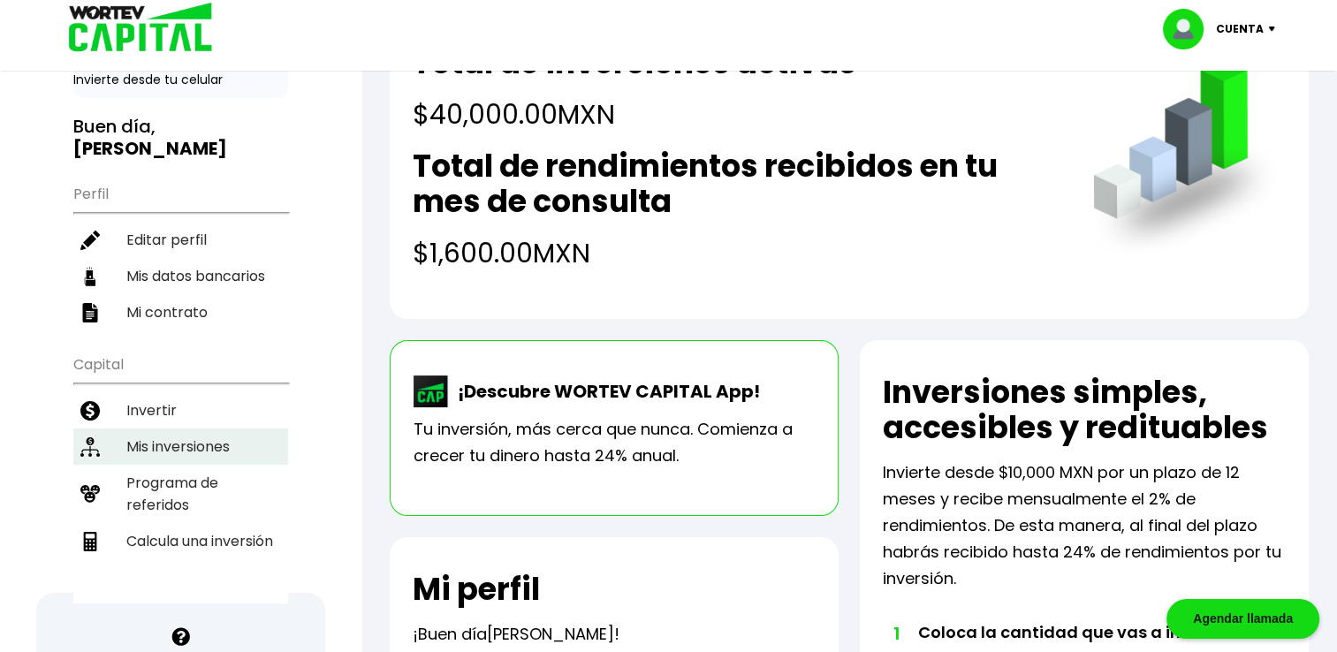
click at [201, 429] on li "Mis inversiones" at bounding box center [180, 447] width 215 height 36
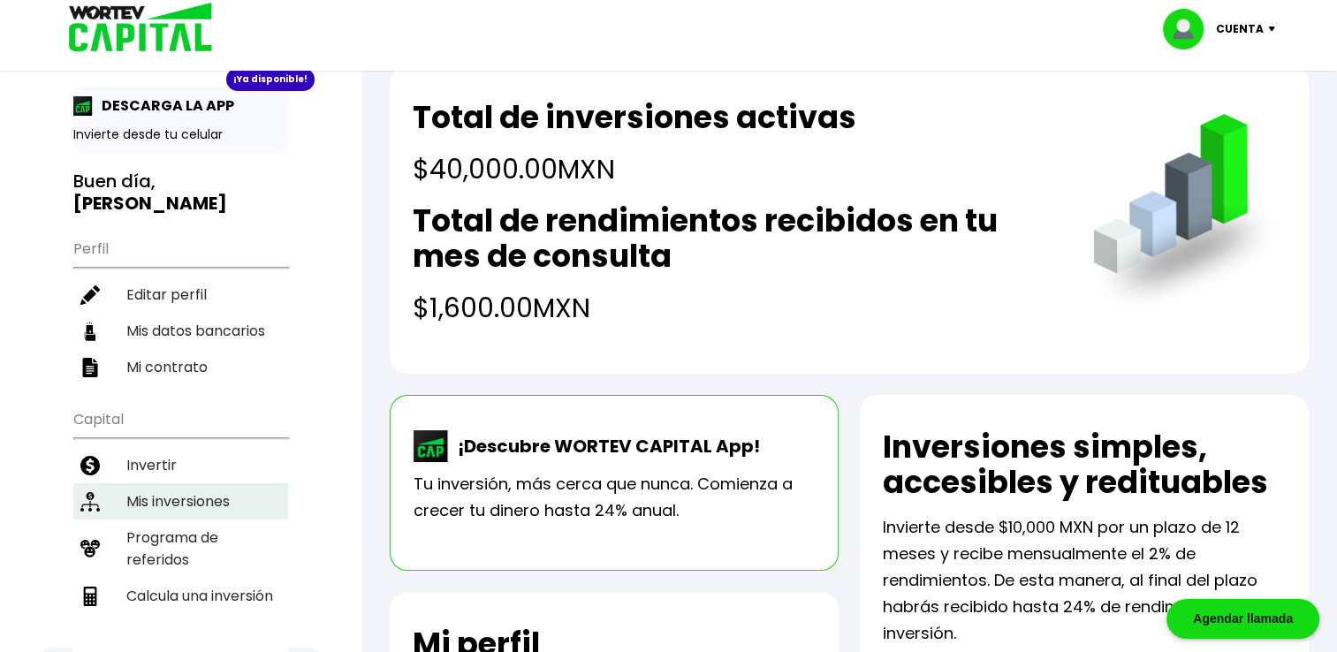
scroll to position [0, 0]
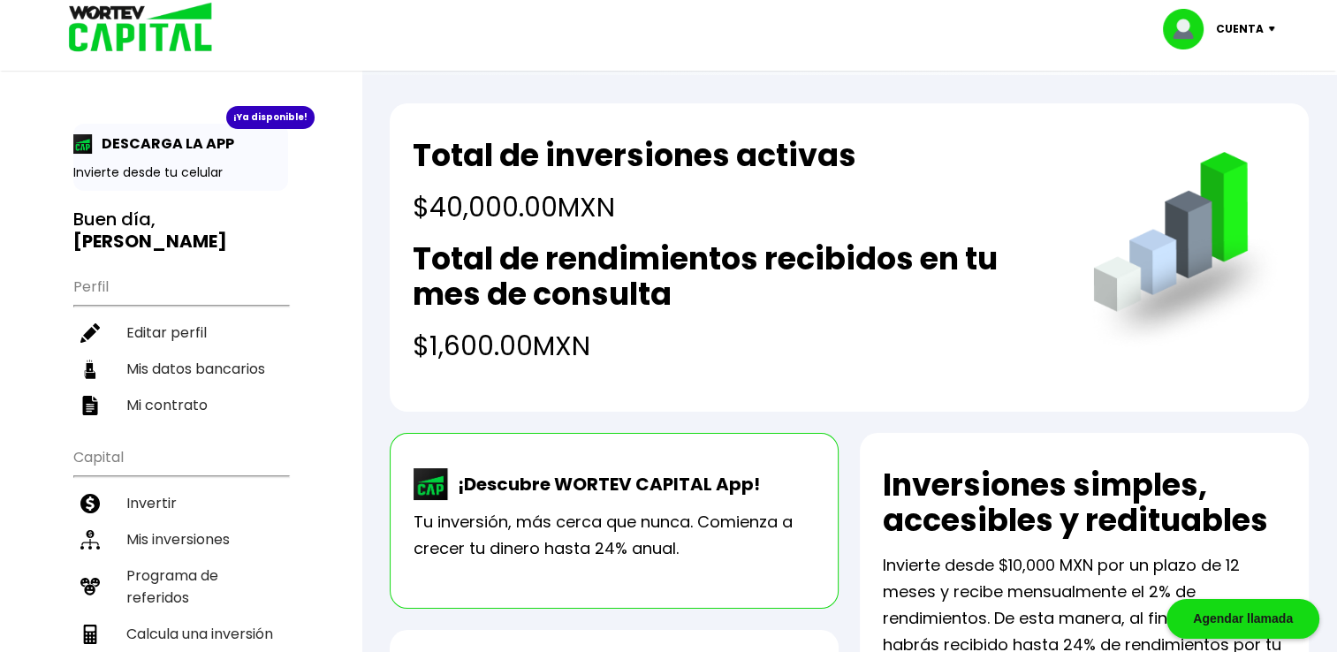
click at [1220, 22] on p "Cuenta" at bounding box center [1240, 29] width 48 height 27
click at [1196, 126] on li "Cerrar sesión" at bounding box center [1220, 118] width 141 height 36
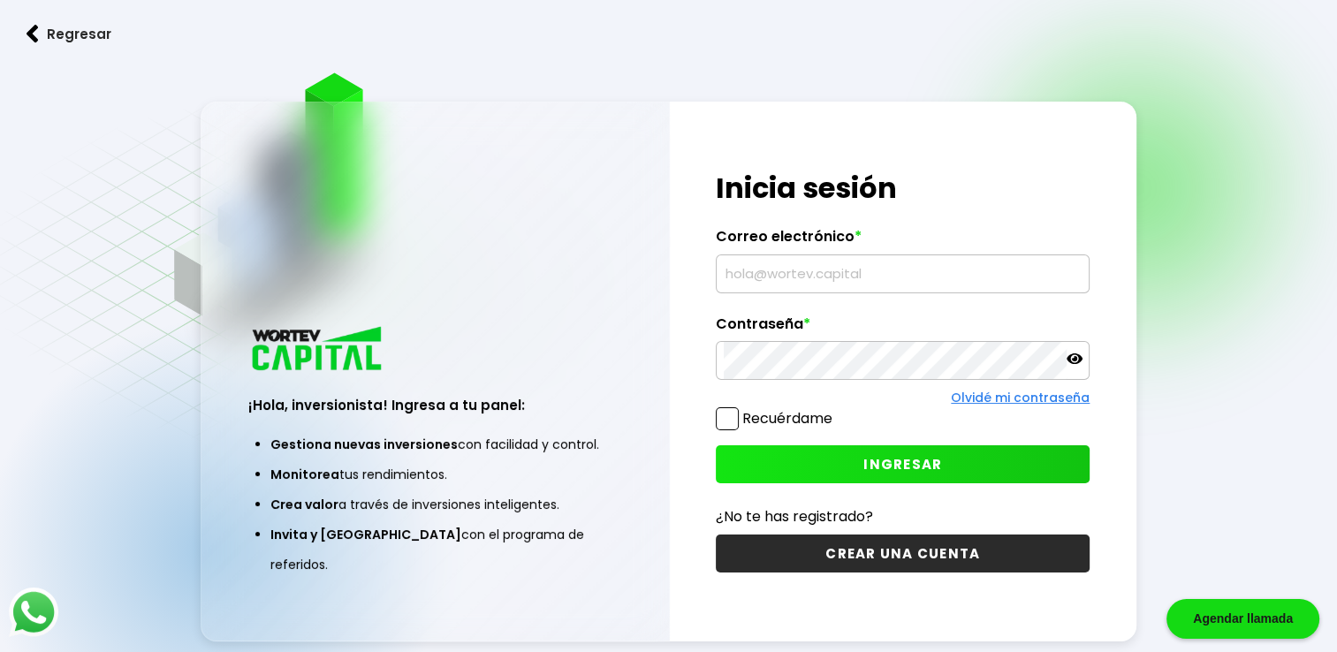
type input "[EMAIL_ADDRESS][DOMAIN_NAME]"
click at [767, 482] on button "INGRESAR" at bounding box center [903, 464] width 374 height 38
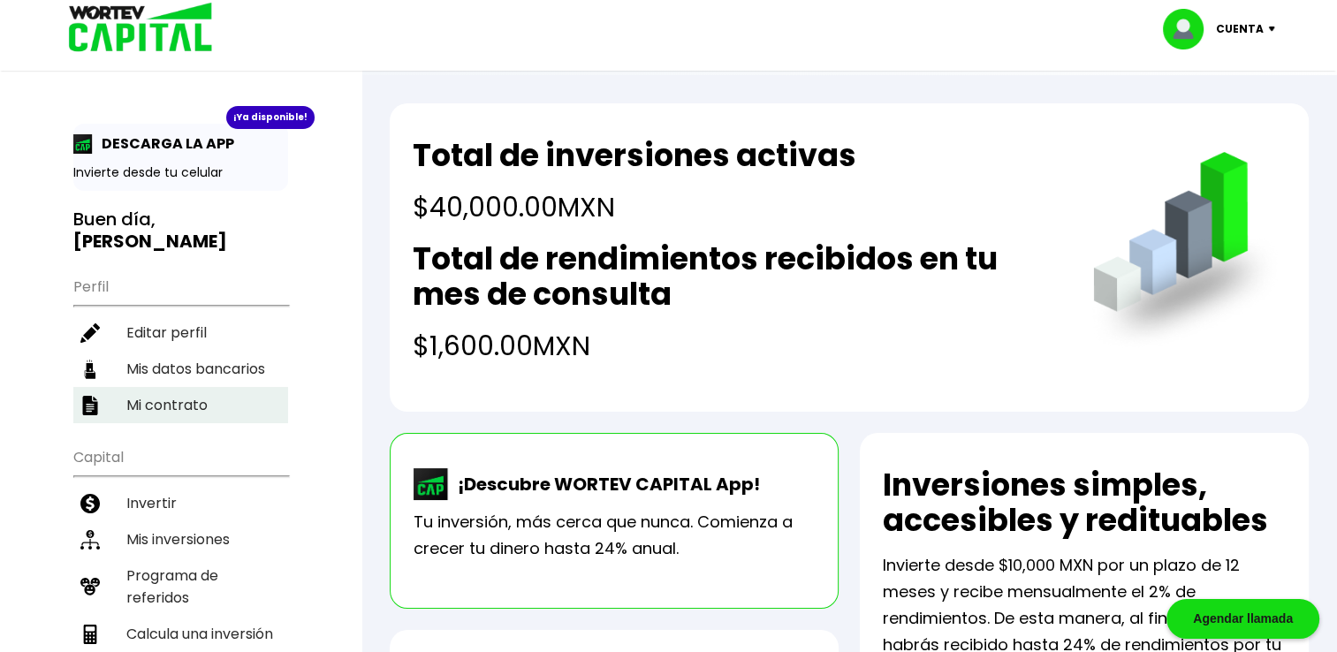
click at [148, 390] on li "Mi contrato" at bounding box center [180, 405] width 215 height 36
click at [1189, 37] on img at bounding box center [1189, 29] width 53 height 41
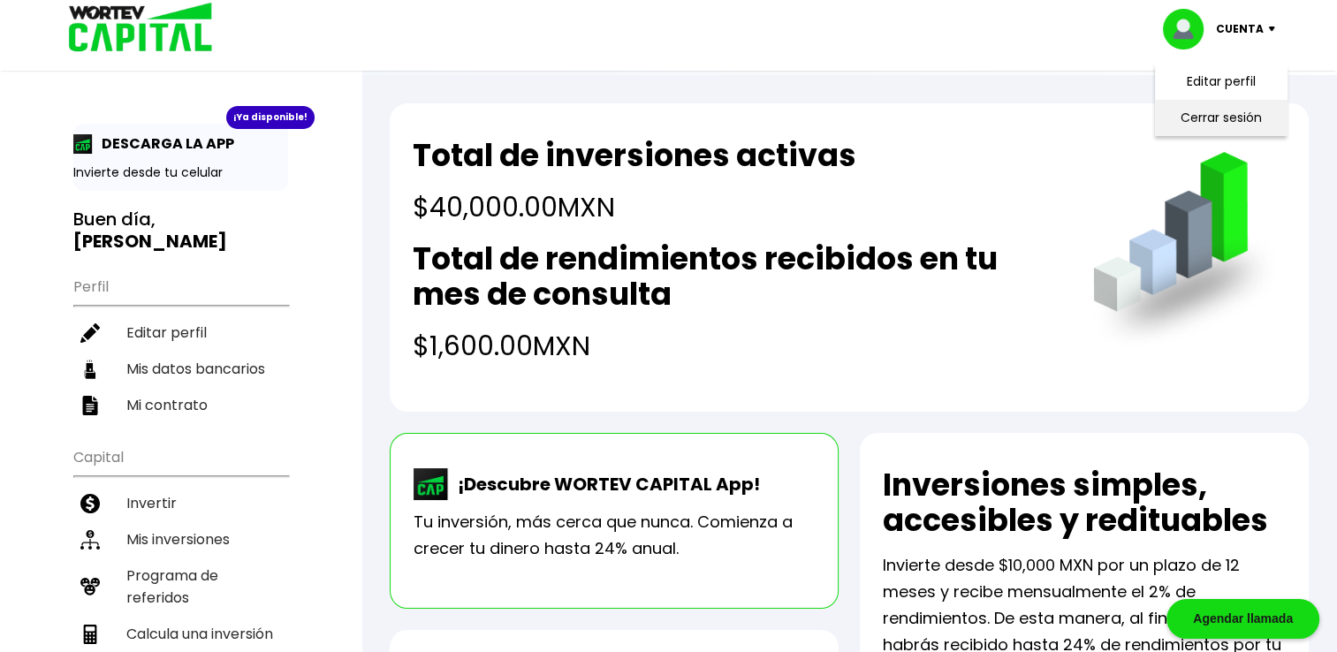
click at [1205, 111] on li "Cerrar sesión" at bounding box center [1220, 118] width 141 height 36
